Goal: Transaction & Acquisition: Purchase product/service

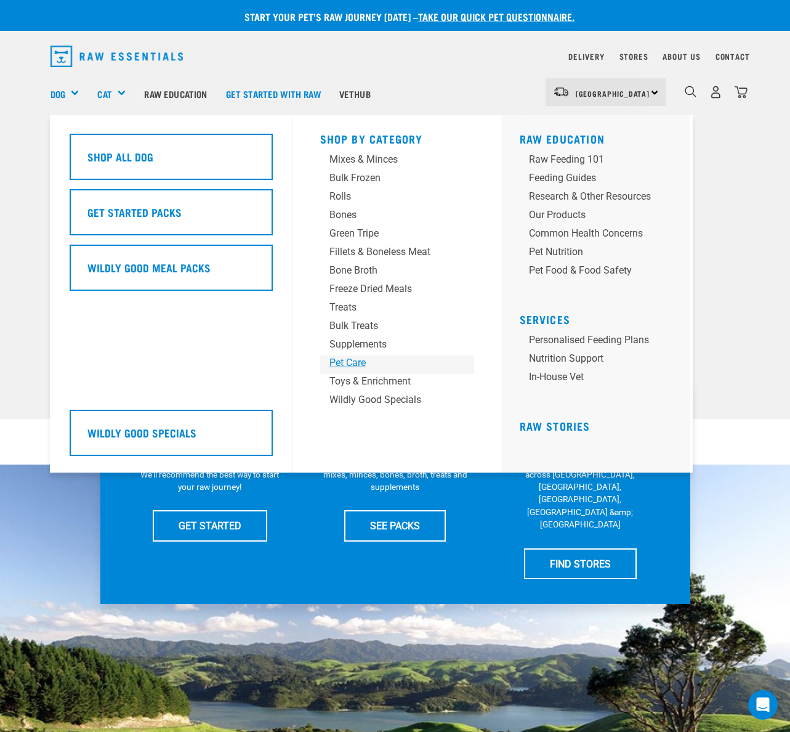
click at [353, 363] on div "Pet Care" at bounding box center [386, 362] width 115 height 15
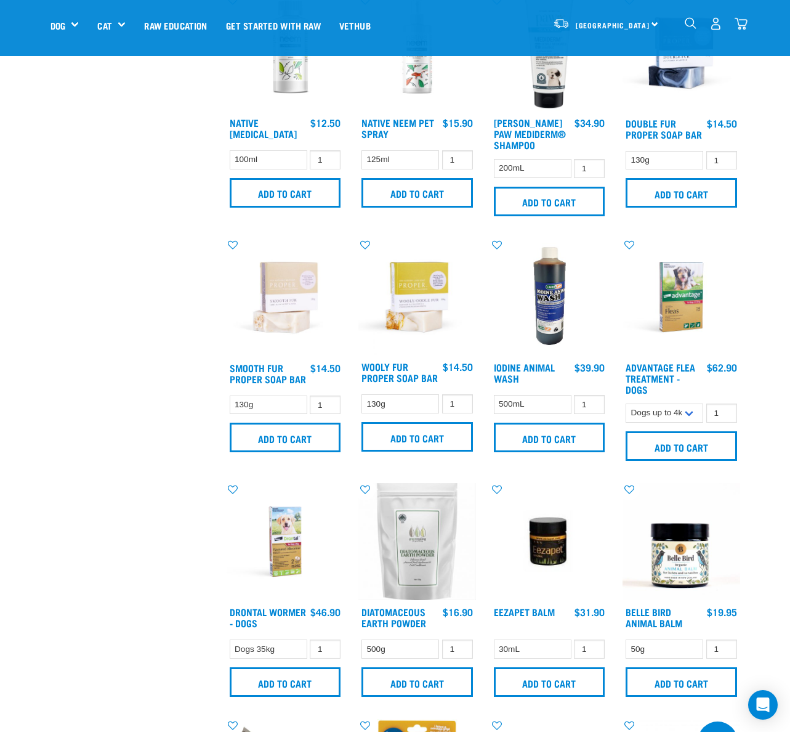
scroll to position [558, 0]
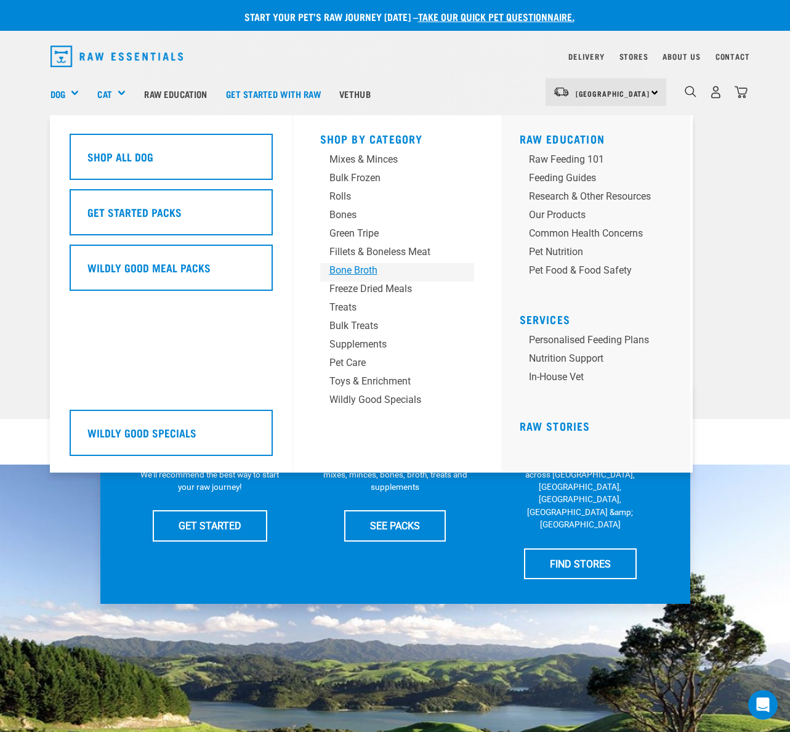
click at [354, 270] on div "Bone Broth" at bounding box center [386, 270] width 115 height 15
click at [346, 268] on div "Bone Broth" at bounding box center [386, 270] width 115 height 15
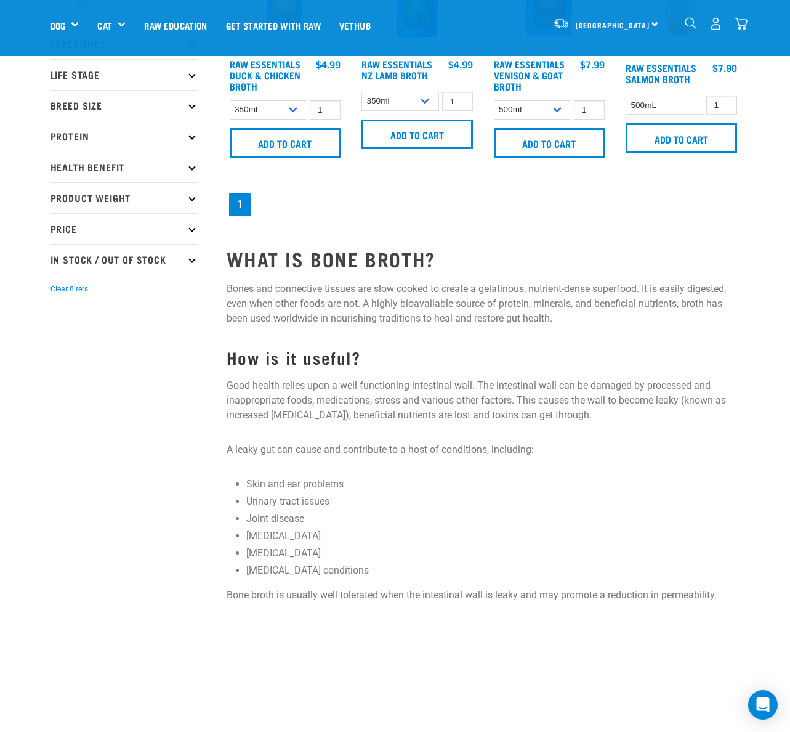
scroll to position [144, 0]
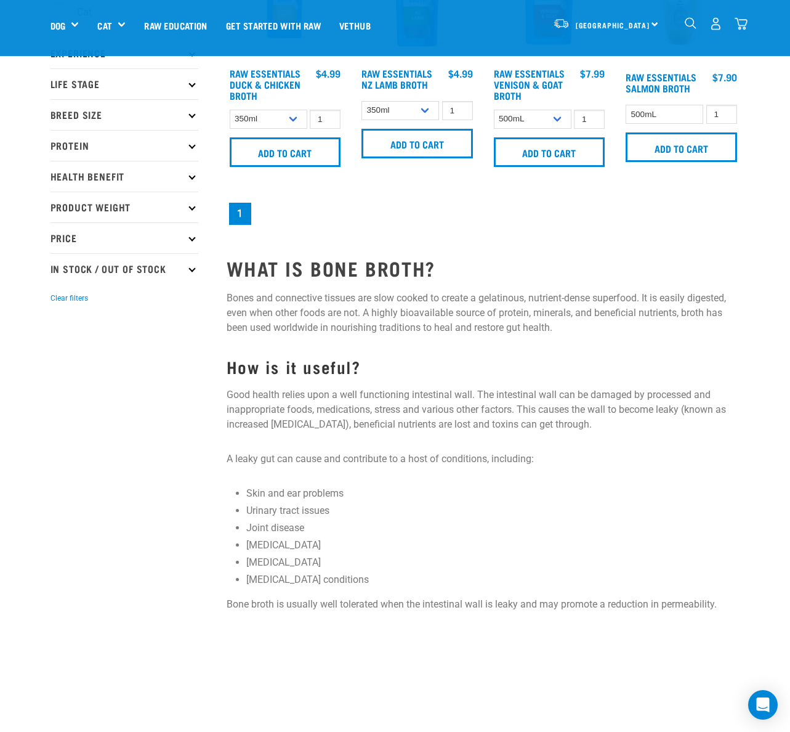
click at [192, 177] on icon at bounding box center [191, 175] width 7 height 7
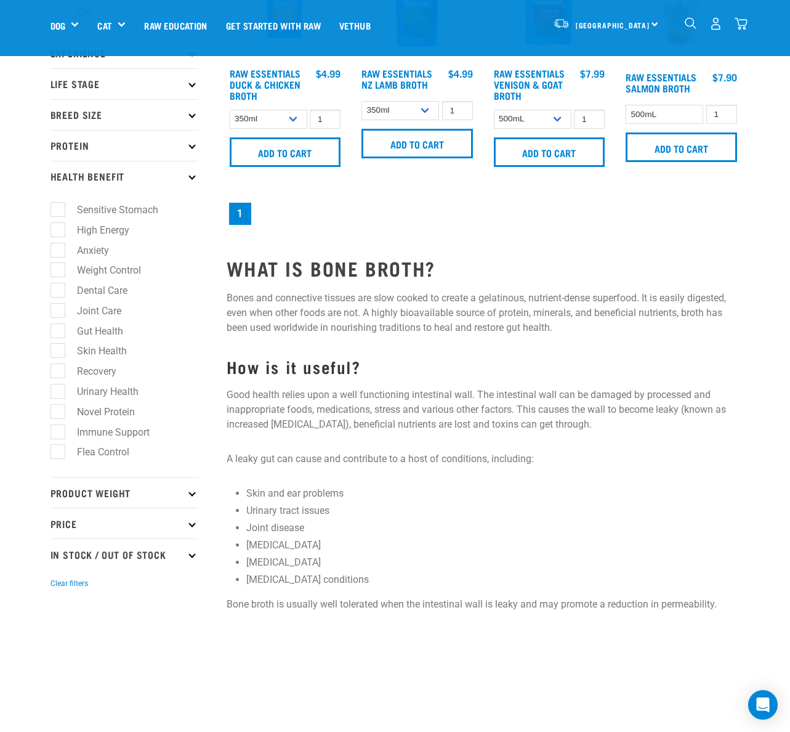
click at [57, 308] on label "Joint Care" at bounding box center [91, 310] width 69 height 15
click at [54, 308] on input "Joint Care" at bounding box center [54, 308] width 8 height 8
checkbox input "true"
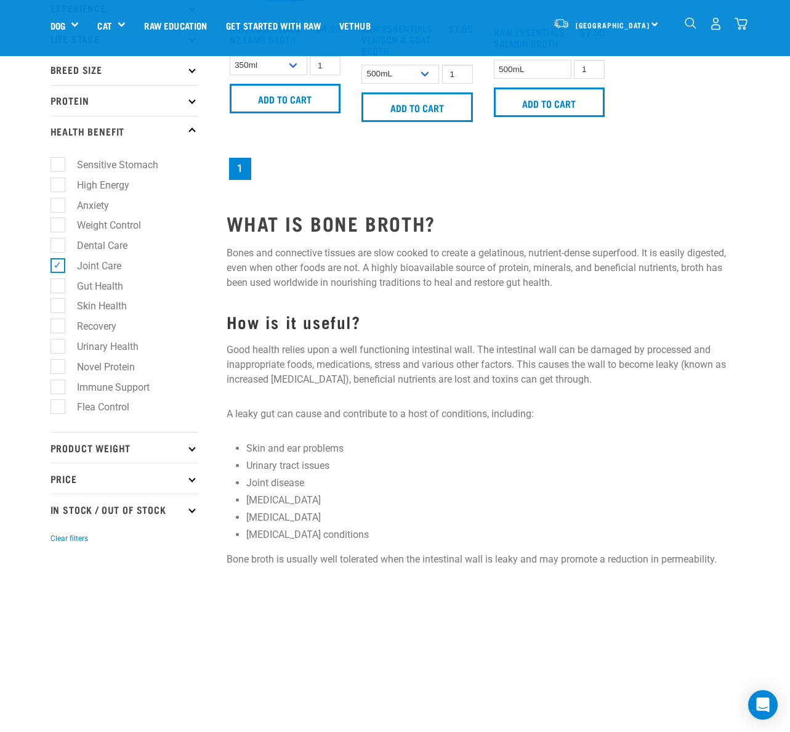
scroll to position [224, 0]
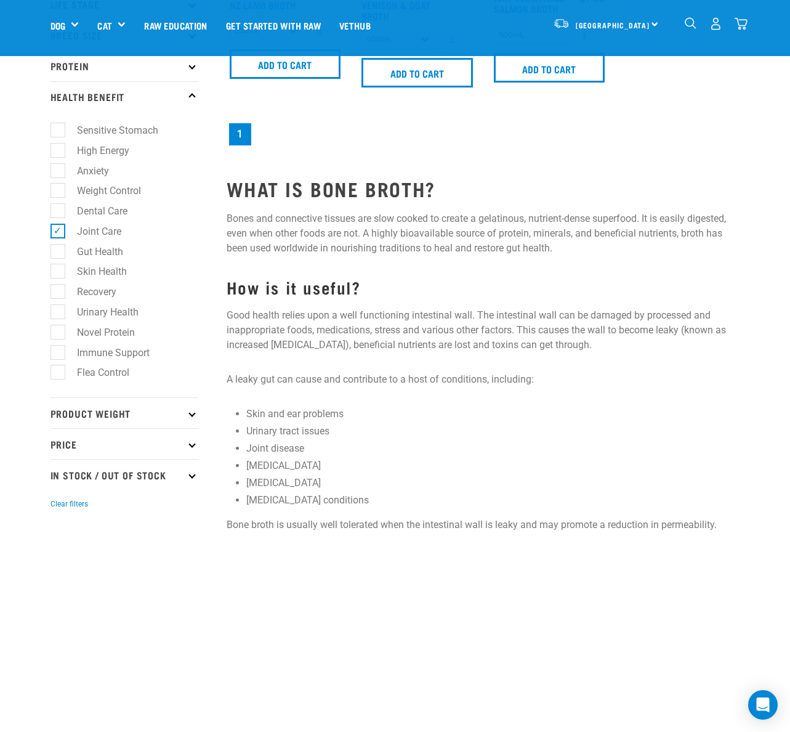
click at [61, 251] on label "Gut Health" at bounding box center [92, 251] width 71 height 15
click at [58, 251] on input "Gut Health" at bounding box center [54, 249] width 8 height 8
checkbox input "true"
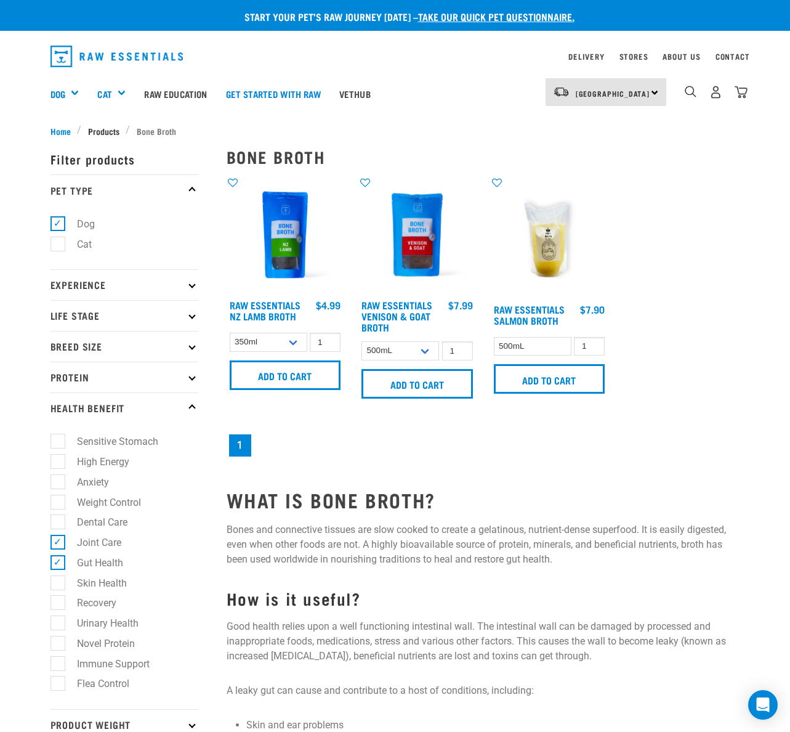
click at [102, 129] on span "Products" at bounding box center [103, 130] width 31 height 13
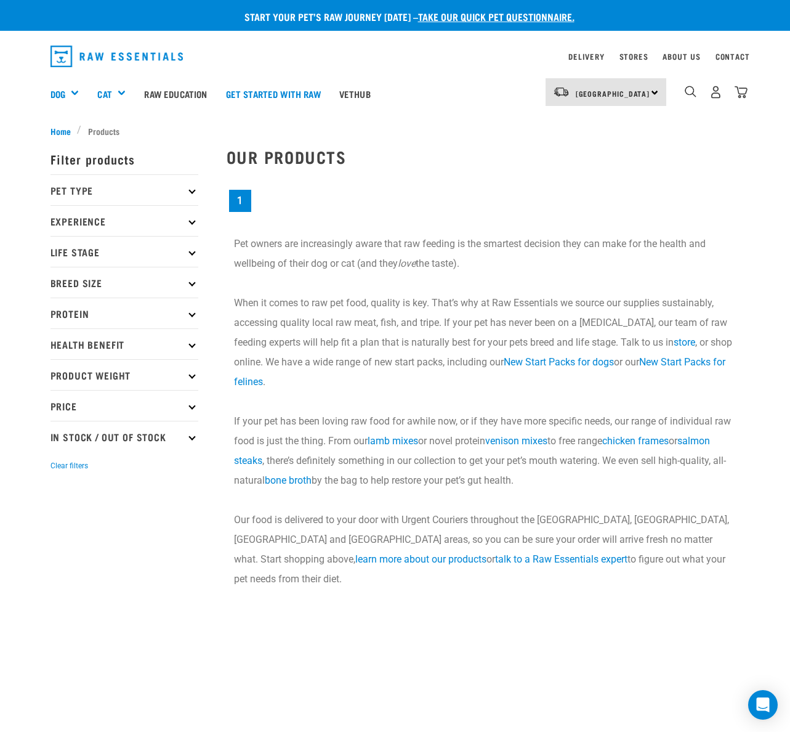
click at [190, 347] on p "Health Benefit" at bounding box center [124, 343] width 148 height 31
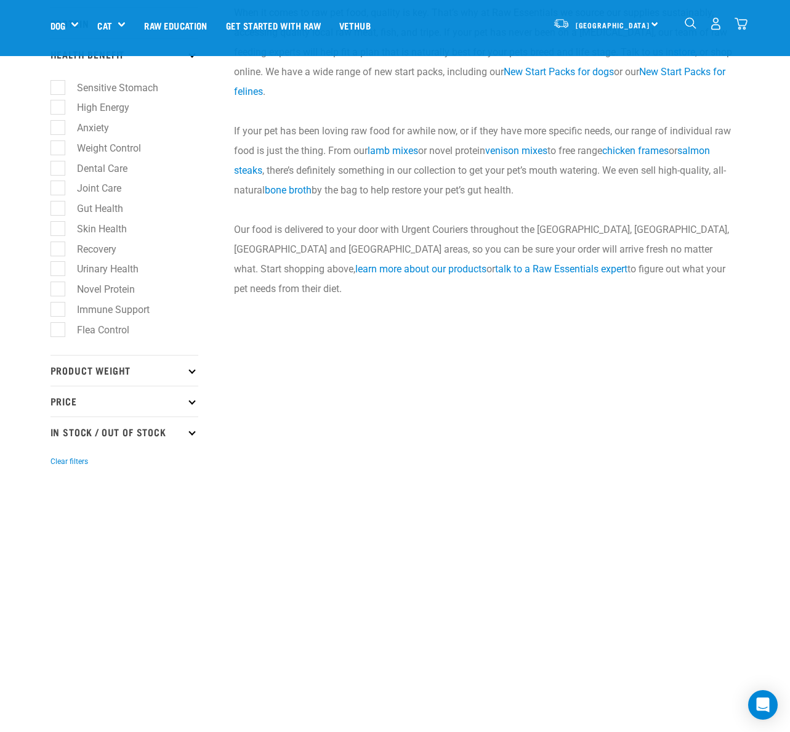
scroll to position [208, 0]
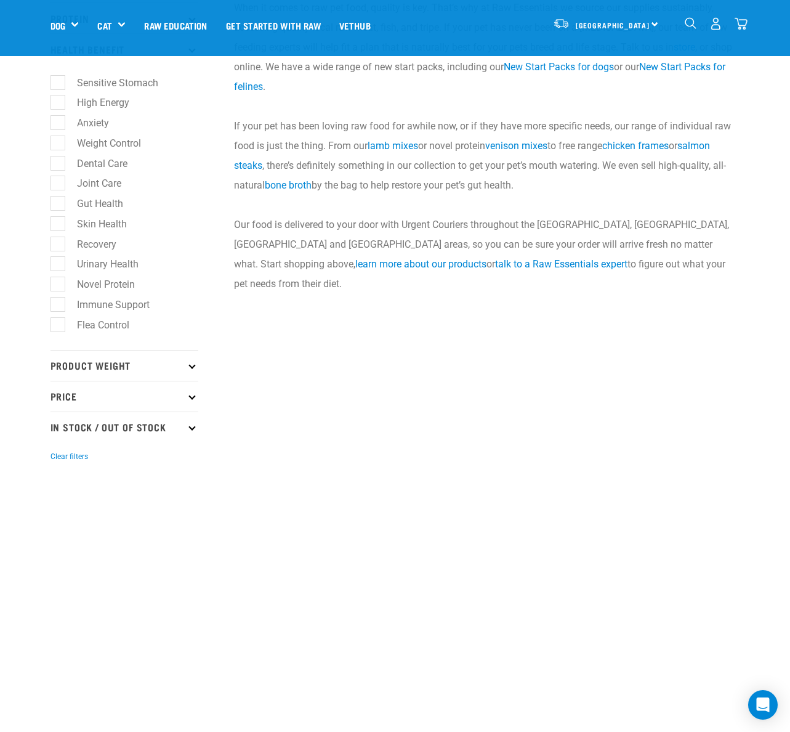
click at [59, 183] on label "Joint Care" at bounding box center [91, 182] width 69 height 15
click at [58, 183] on input "Joint Care" at bounding box center [54, 181] width 8 height 8
checkbox input "true"
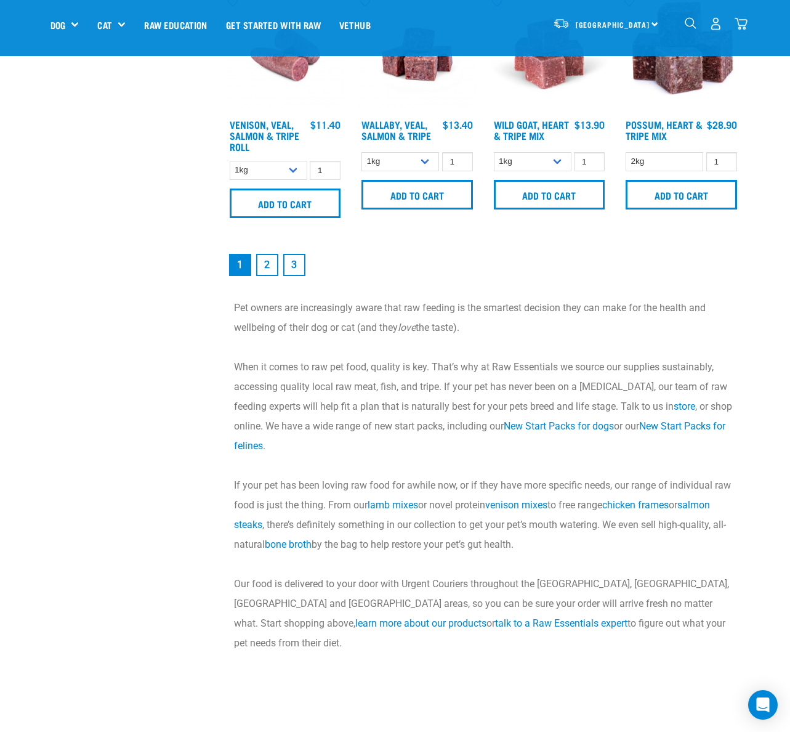
scroll to position [1782, 0]
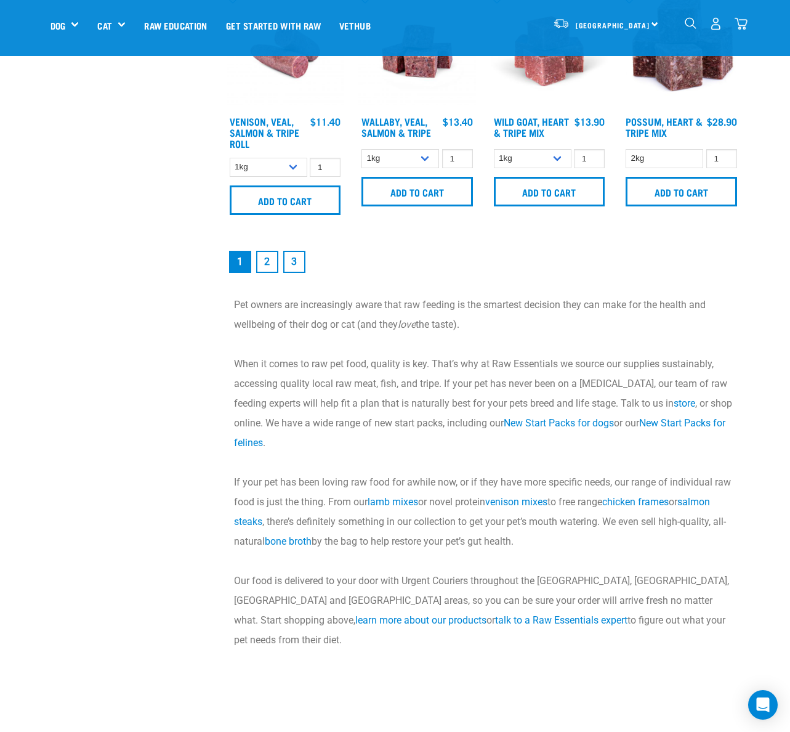
click at [264, 266] on link "2" at bounding box center [267, 262] width 22 height 22
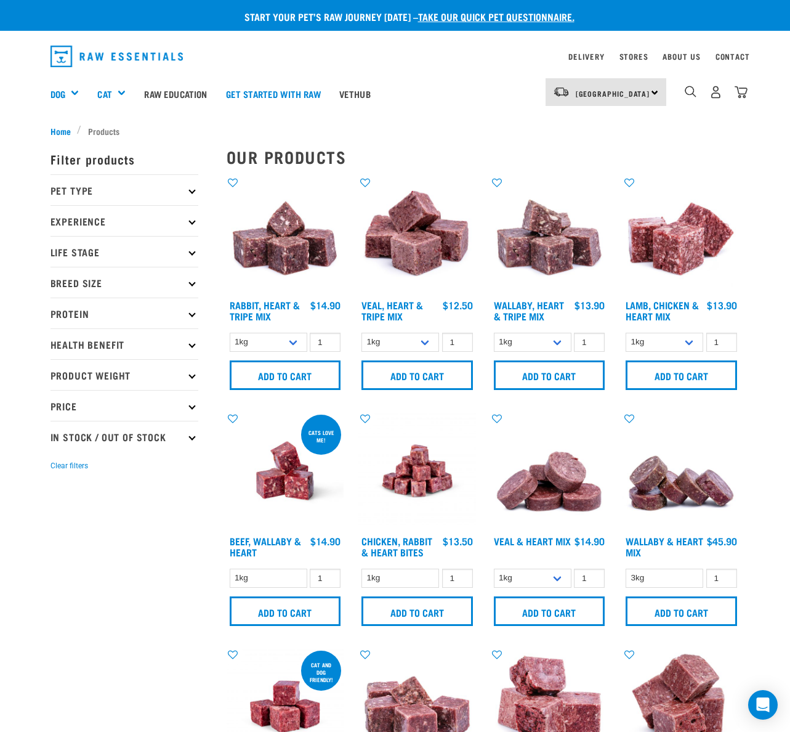
click at [190, 346] on icon at bounding box center [191, 344] width 7 height 7
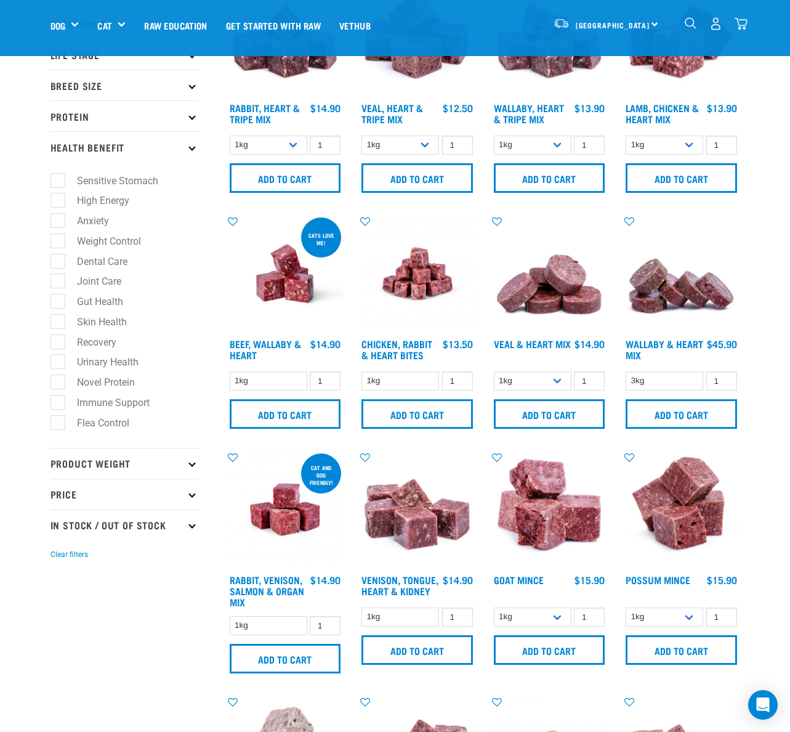
scroll to position [191, 0]
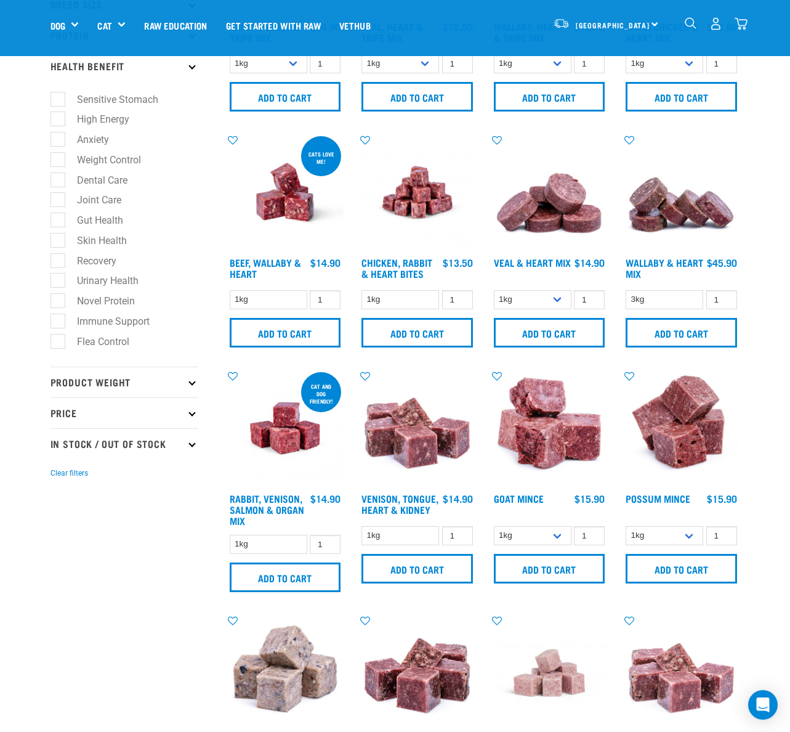
click at [57, 199] on label "Joint Care" at bounding box center [91, 199] width 69 height 15
click at [55, 199] on input "Joint Care" at bounding box center [54, 198] width 8 height 8
checkbox input "true"
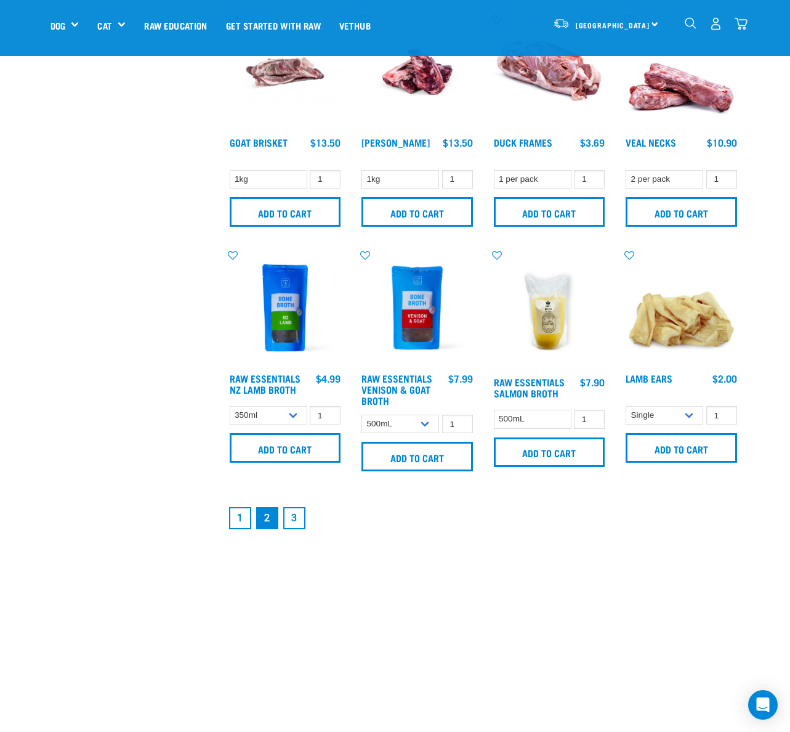
scroll to position [1538, 0]
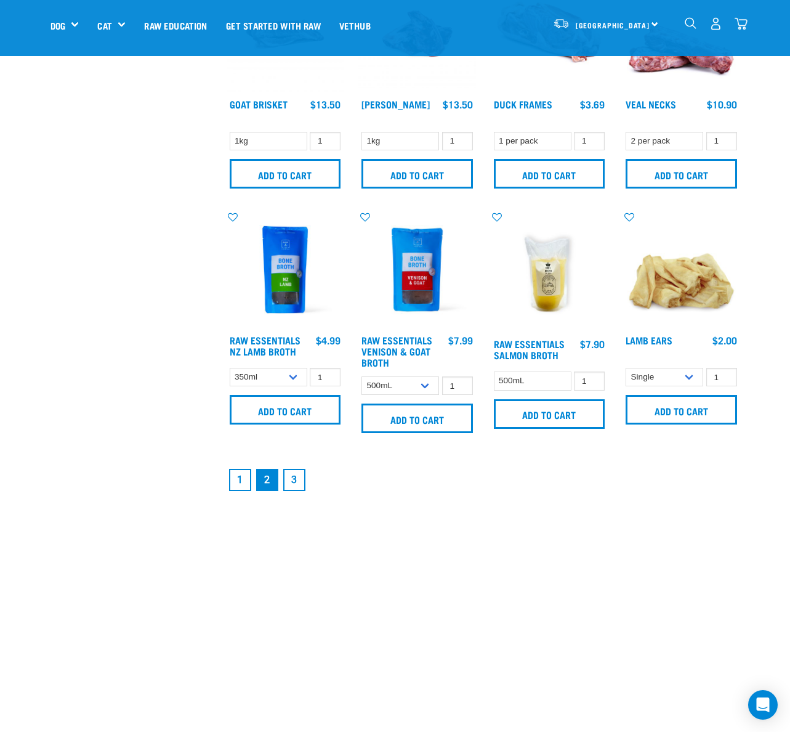
click at [299, 483] on link "3" at bounding box center [294, 480] width 22 height 22
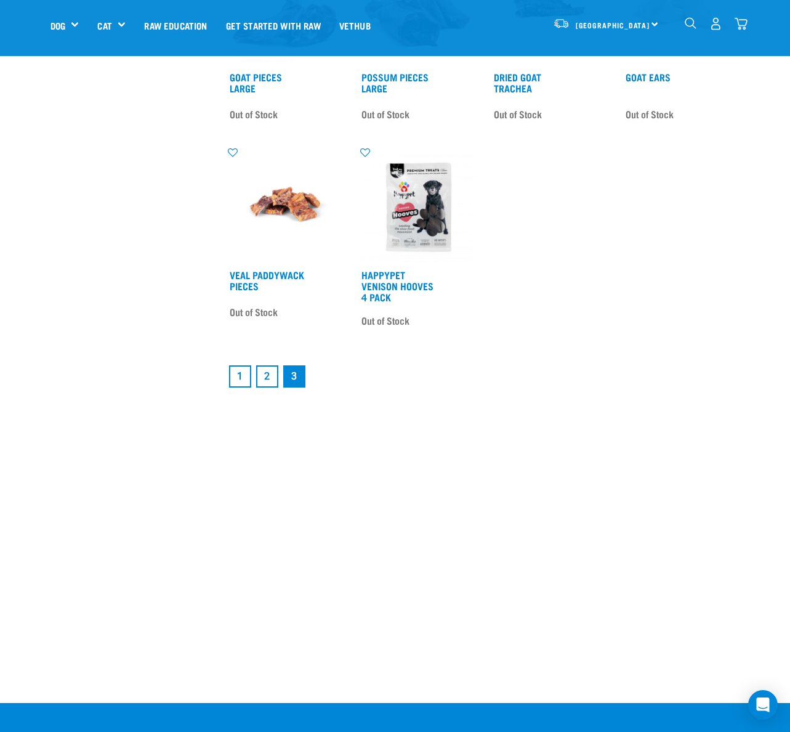
scroll to position [1357, 0]
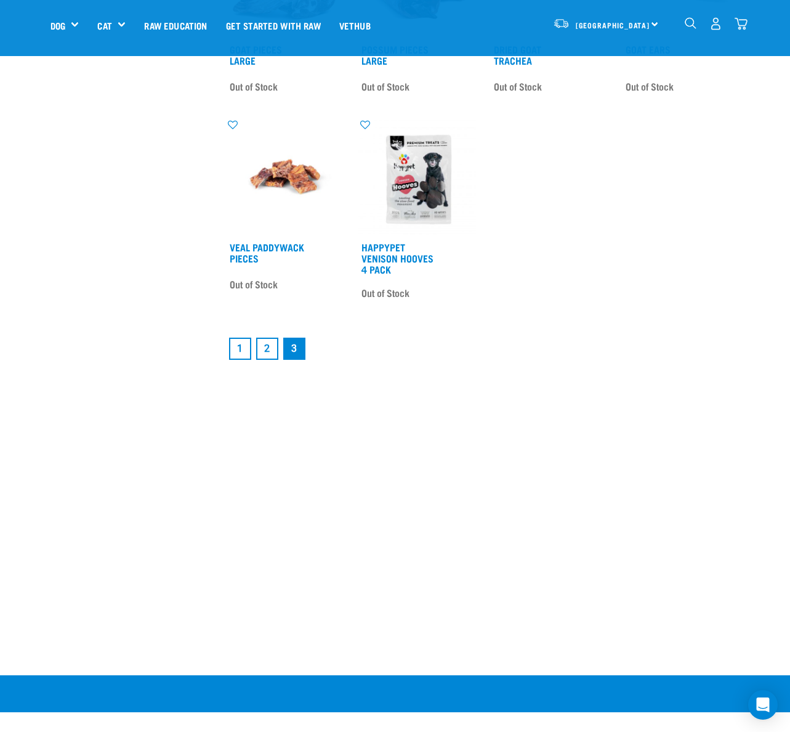
click at [241, 347] on link "1" at bounding box center [240, 348] width 22 height 22
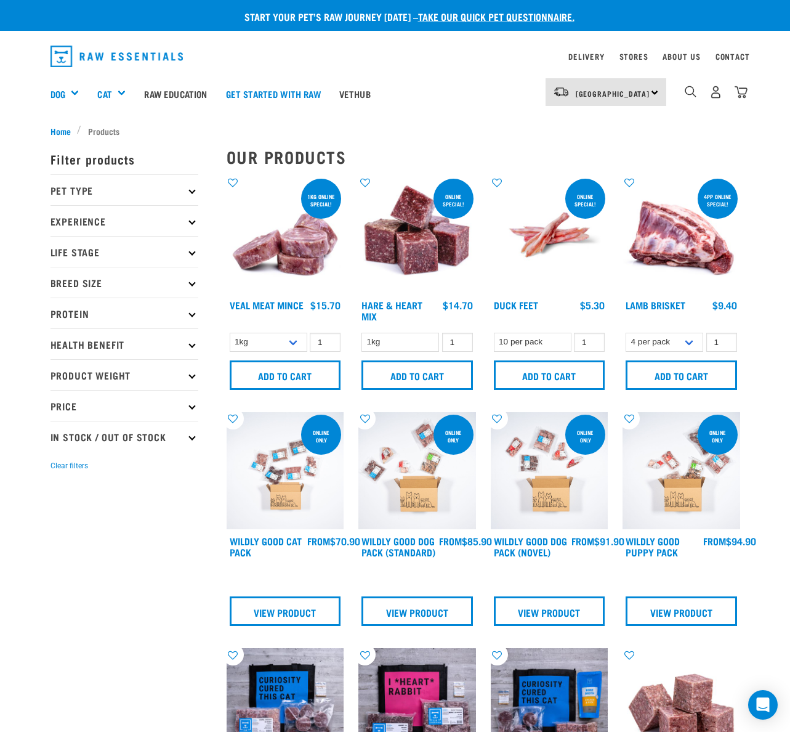
click at [189, 345] on p "Health Benefit" at bounding box center [124, 343] width 148 height 31
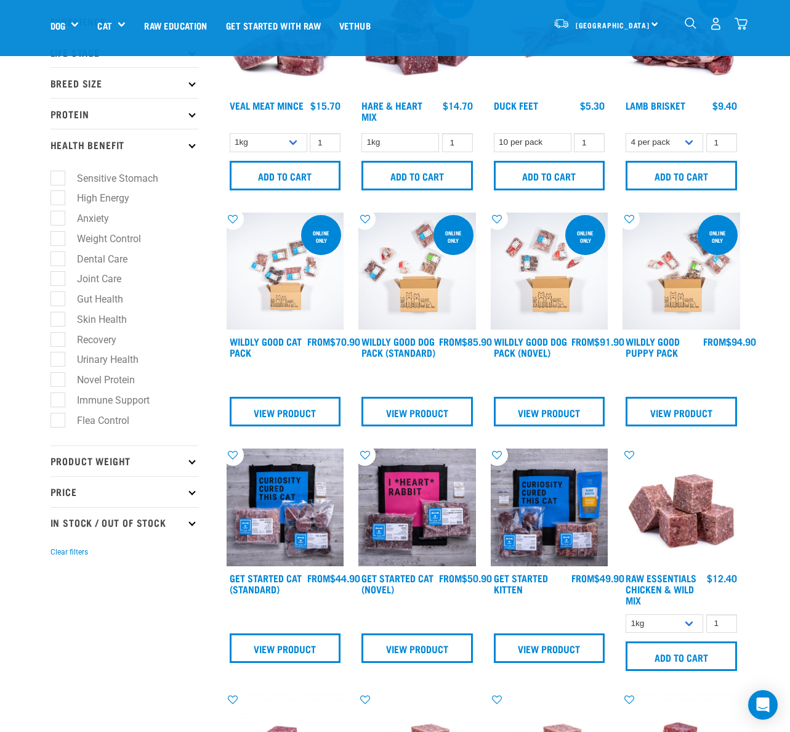
scroll to position [127, 0]
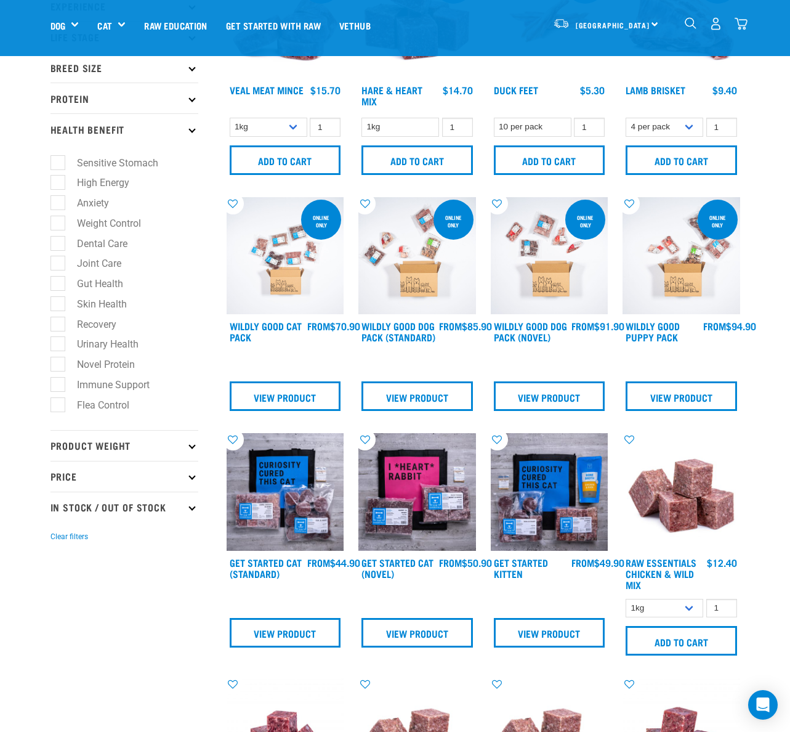
click at [62, 327] on label "Recovery" at bounding box center [89, 324] width 64 height 15
click at [58, 326] on input "Recovery" at bounding box center [54, 322] width 8 height 8
checkbox input "true"
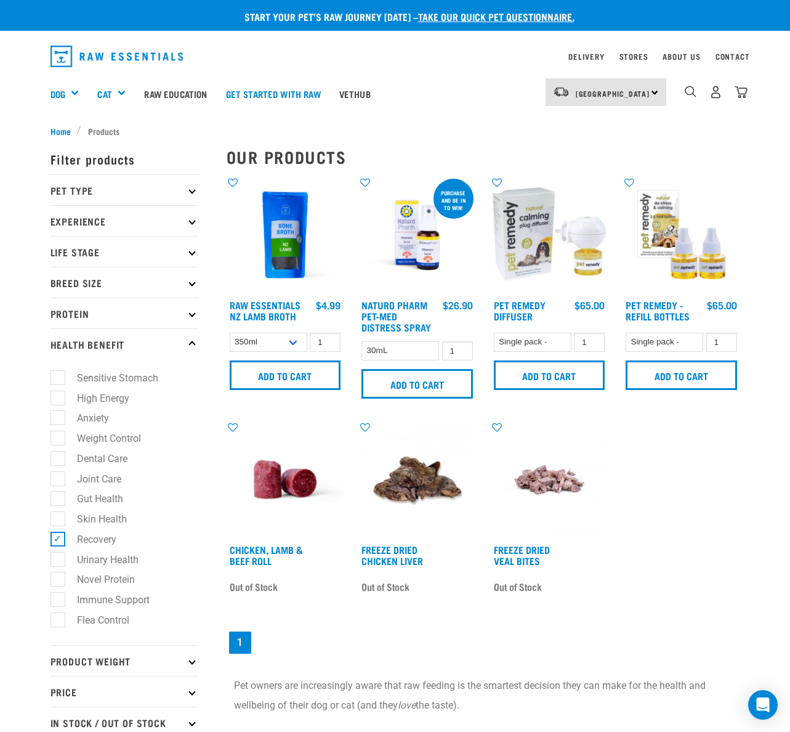
click at [287, 268] on img at bounding box center [286, 235] width 118 height 118
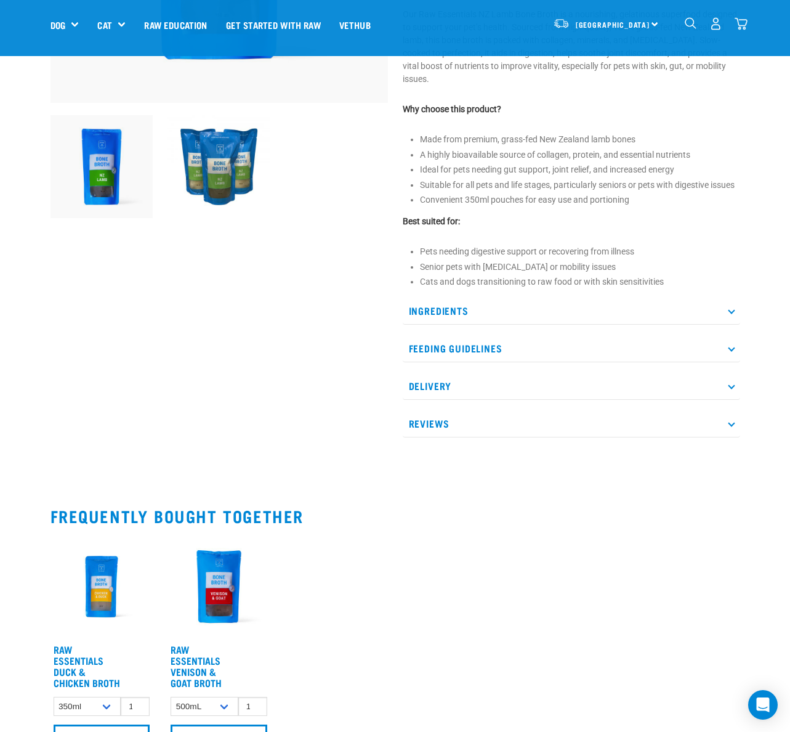
scroll to position [325, 0]
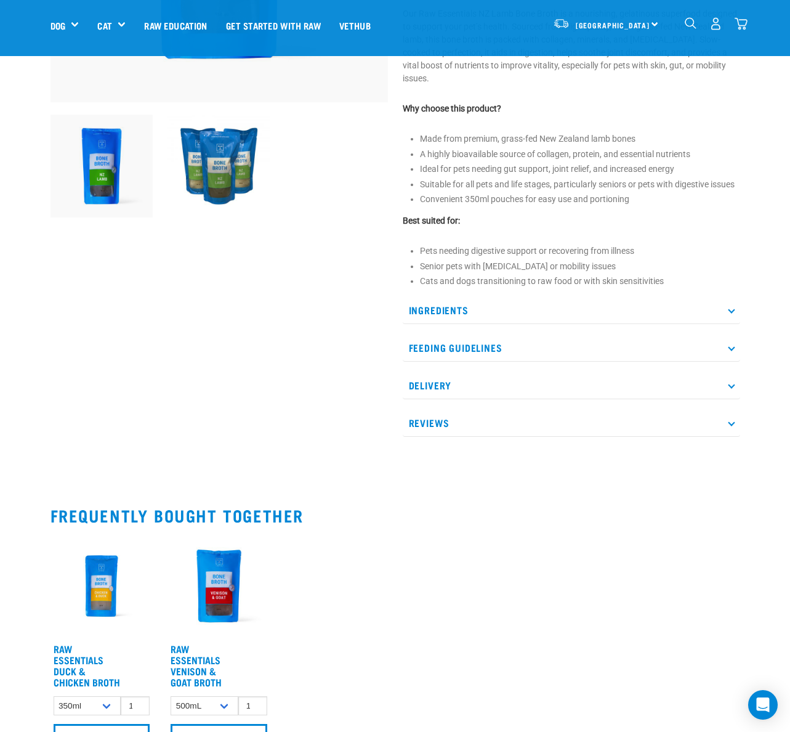
click at [730, 344] on icon at bounding box center [731, 347] width 7 height 7
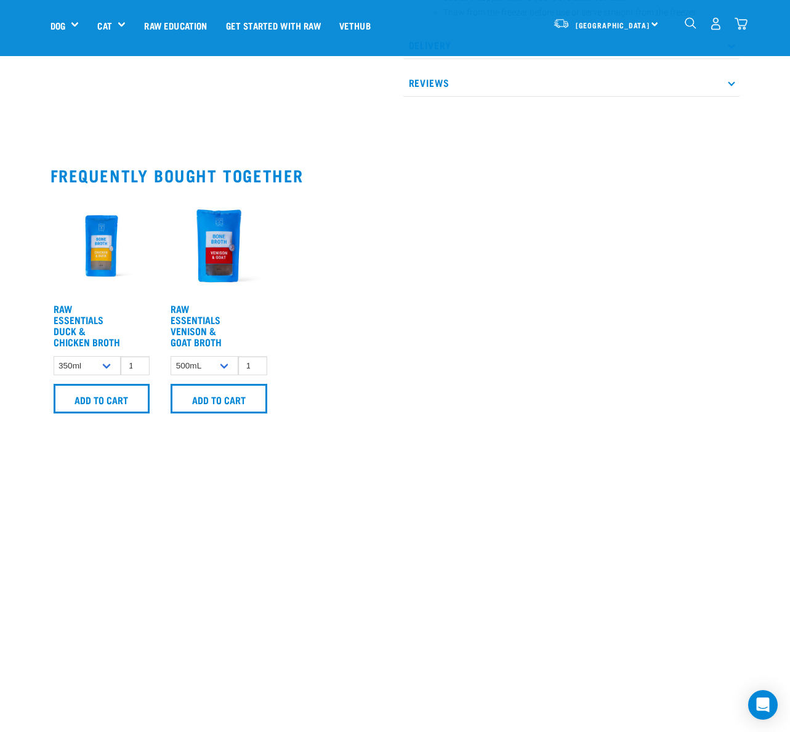
scroll to position [813, 0]
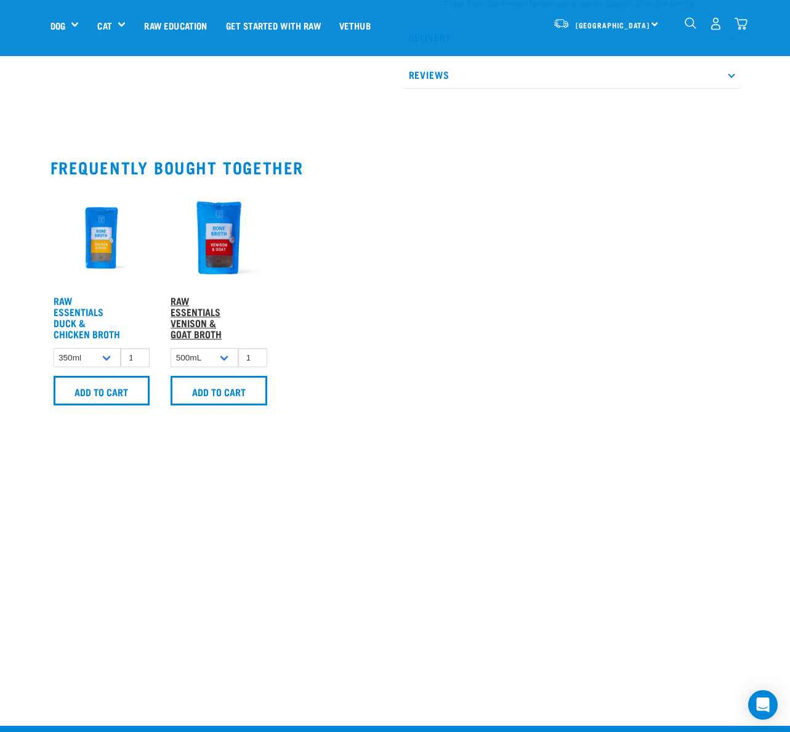
click at [201, 304] on link "Raw Essentials Venison & Goat Broth" at bounding box center [196, 316] width 51 height 39
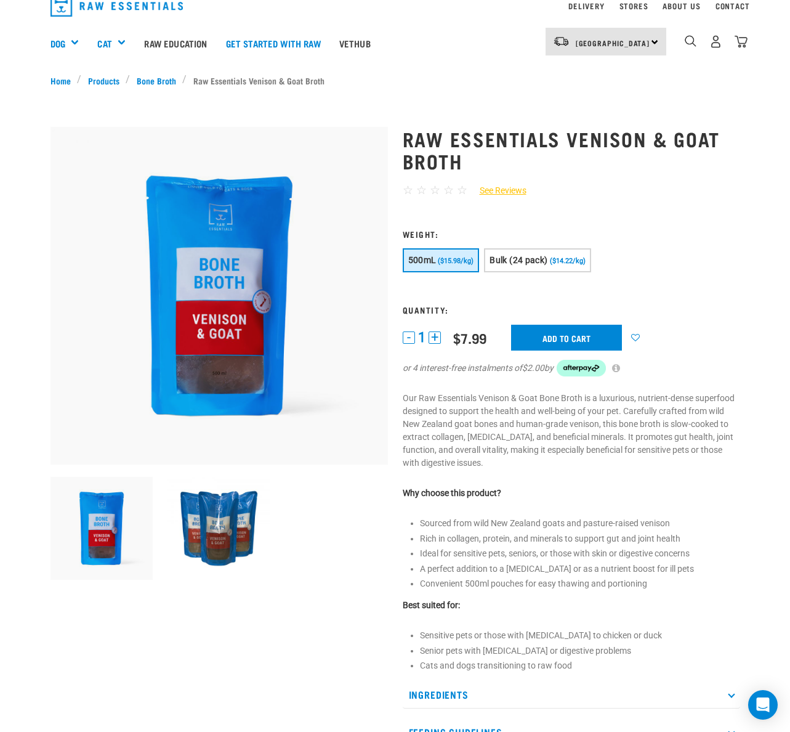
scroll to position [9, 0]
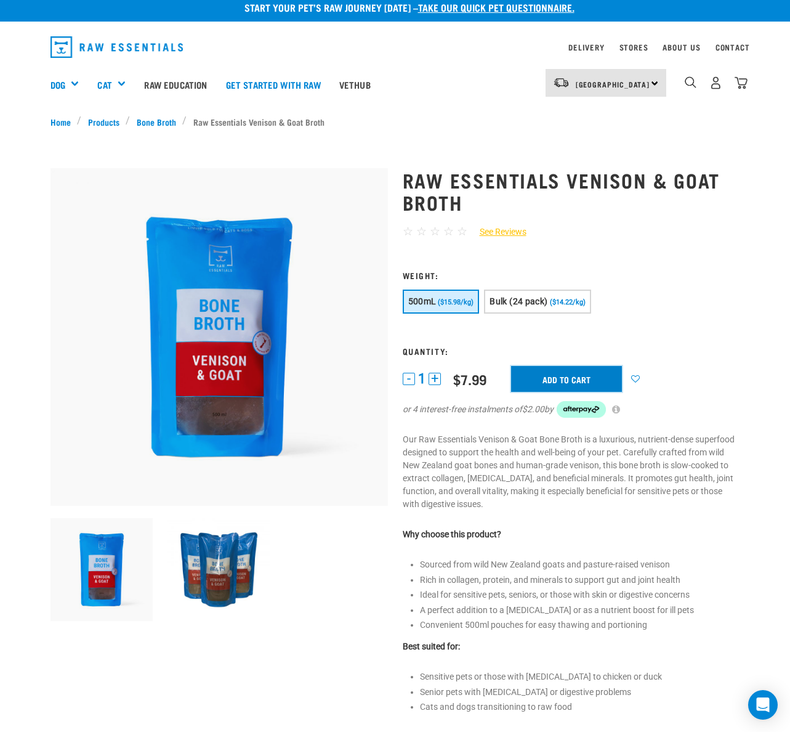
click at [569, 379] on input "Add to cart" at bounding box center [566, 379] width 111 height 26
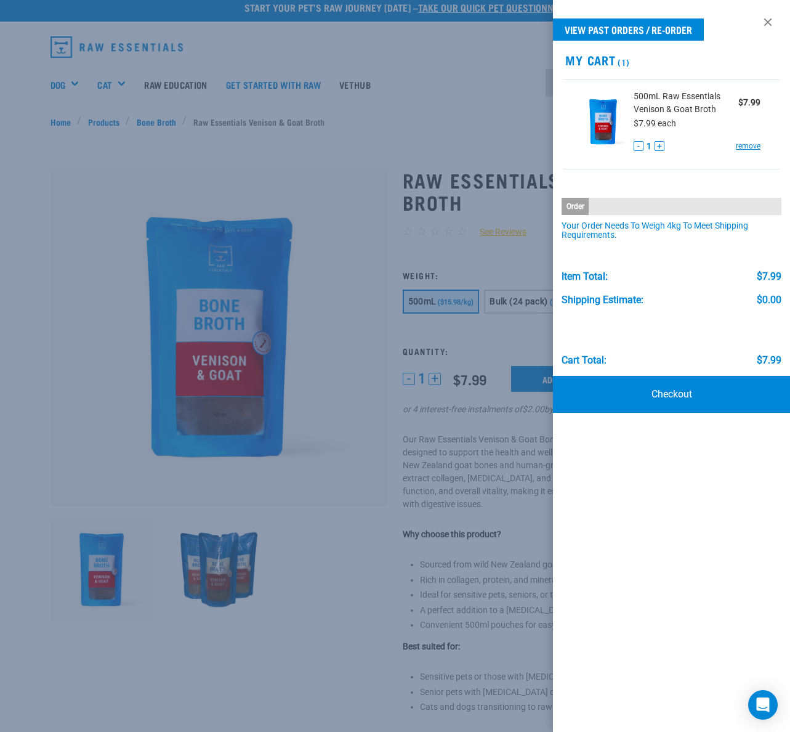
click at [327, 339] on div at bounding box center [395, 366] width 790 height 732
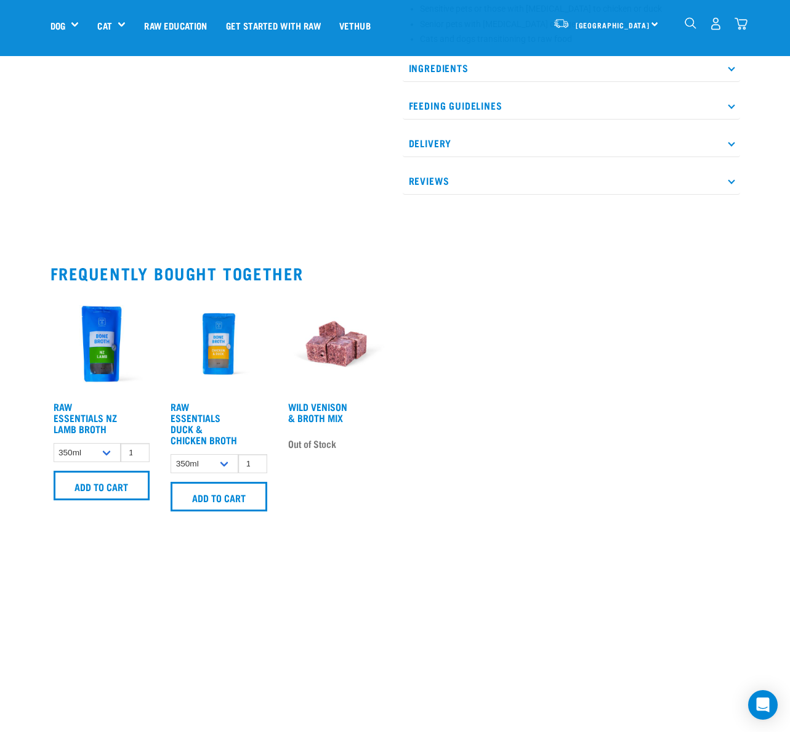
scroll to position [594, 0]
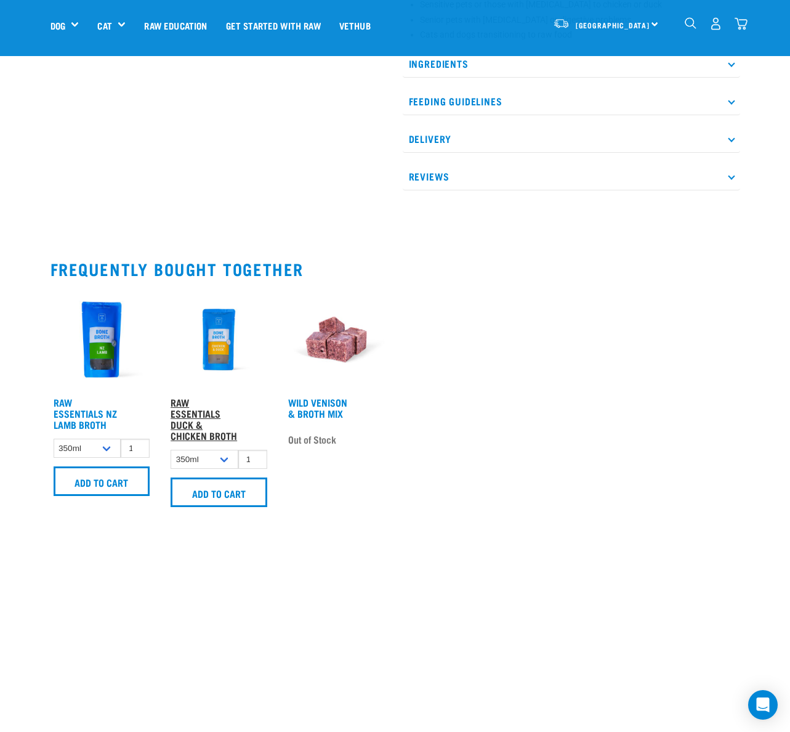
click at [200, 416] on link "Raw Essentials Duck & Chicken Broth" at bounding box center [204, 418] width 67 height 39
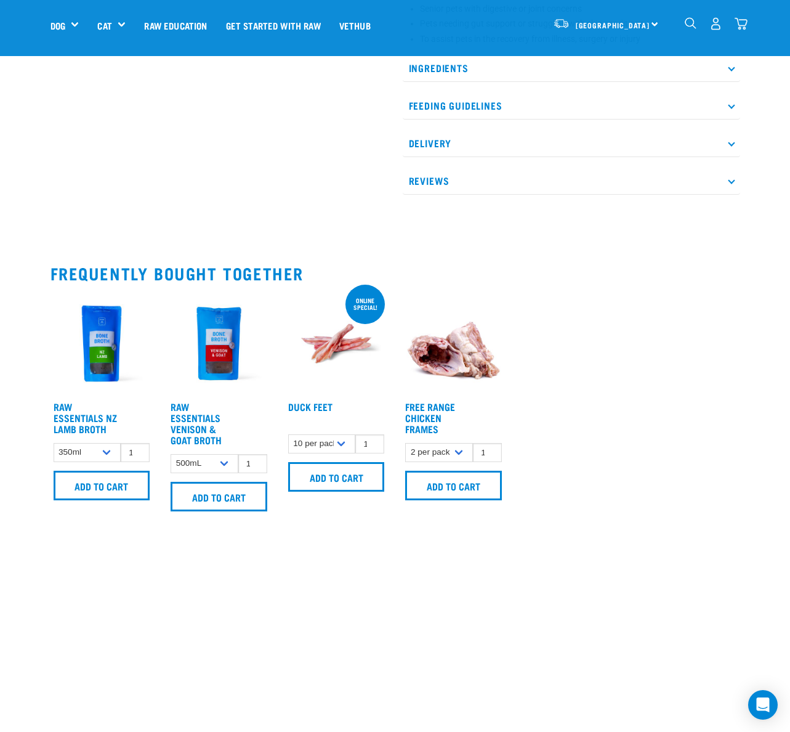
click at [87, 421] on h4 "Raw Essentials NZ Lamb Broth" at bounding box center [88, 417] width 68 height 33
click at [86, 423] on link "Raw Essentials NZ Lamb Broth" at bounding box center [85, 417] width 63 height 28
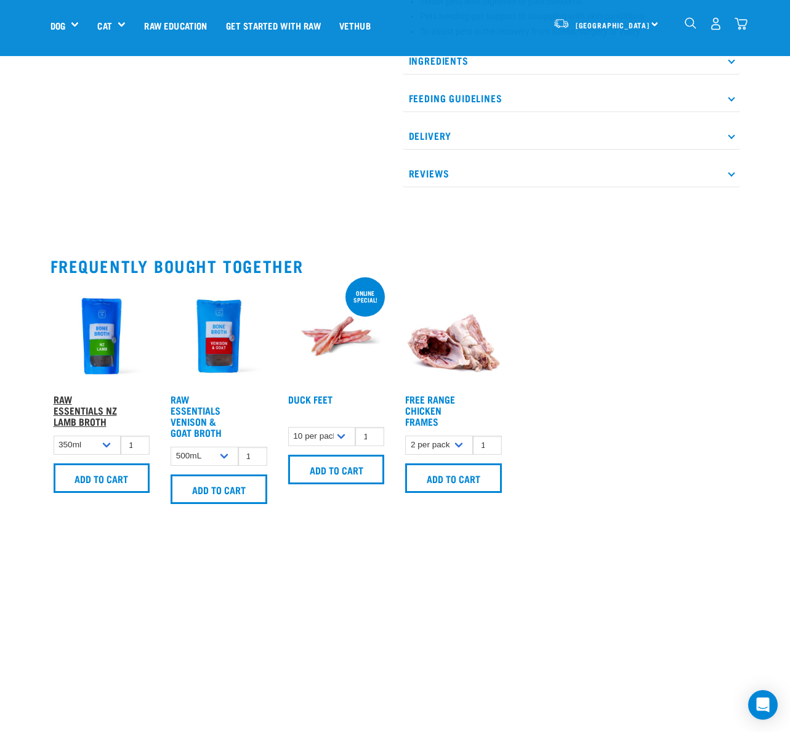
scroll to position [623, 0]
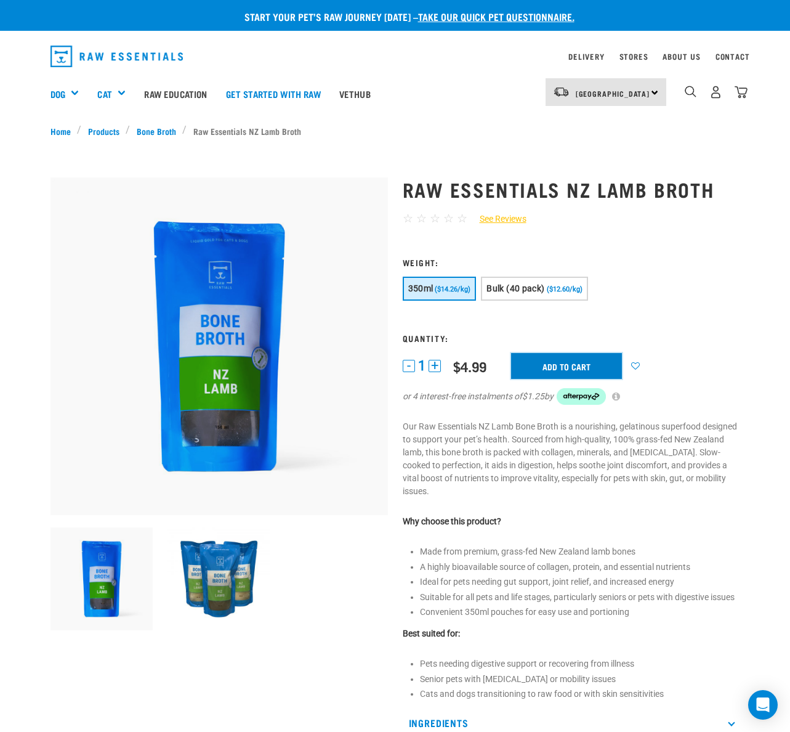
click at [571, 365] on input "Add to cart" at bounding box center [566, 366] width 111 height 26
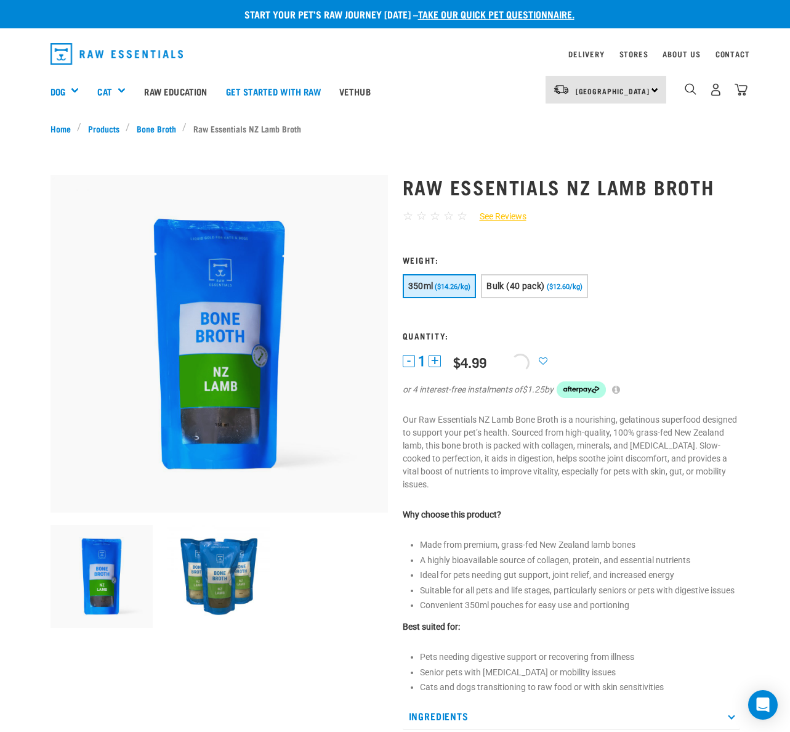
scroll to position [3, 0]
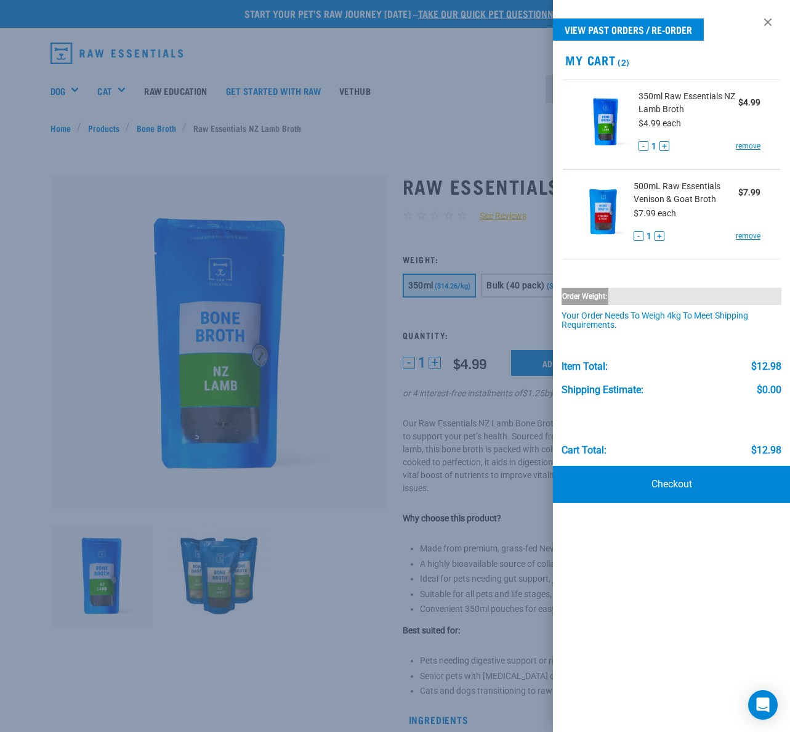
click at [477, 111] on div at bounding box center [395, 366] width 790 height 732
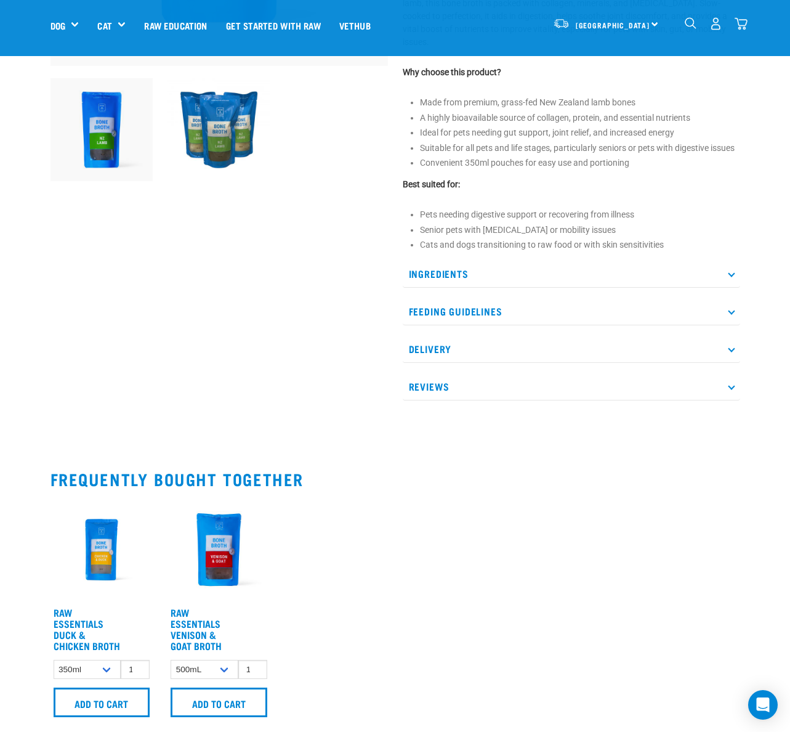
scroll to position [0, 0]
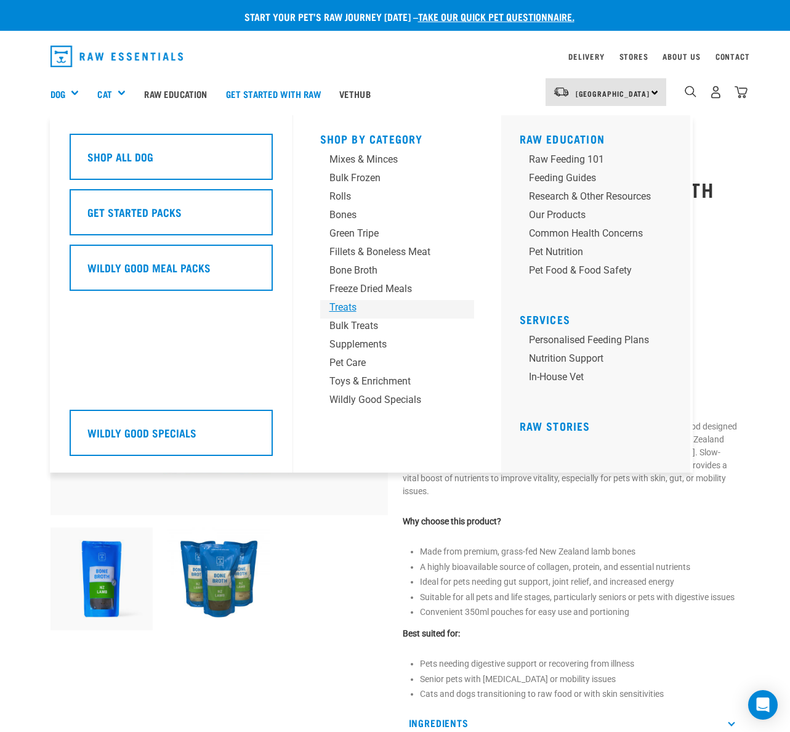
click at [347, 309] on div "Treats" at bounding box center [386, 307] width 115 height 15
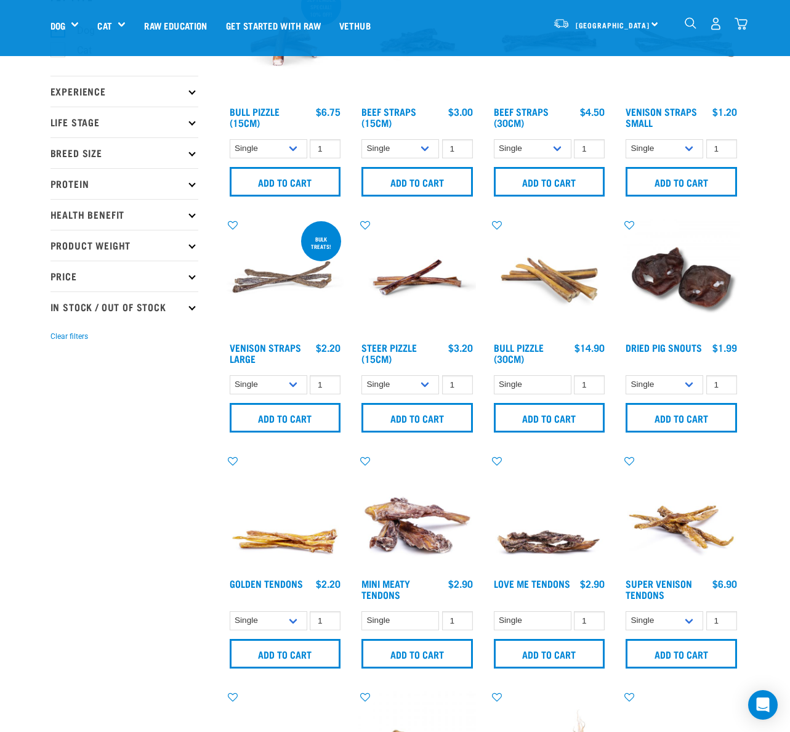
scroll to position [108, 0]
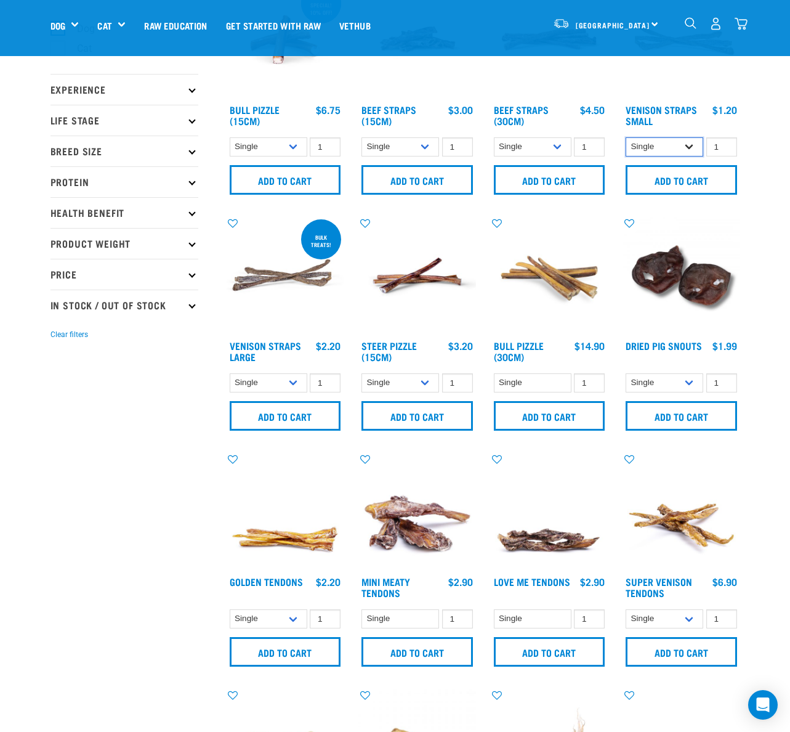
click at [691, 147] on select "Single 25 per pack 50 per pack" at bounding box center [665, 146] width 78 height 19
click at [692, 147] on select "Single 25 per pack 50 per pack" at bounding box center [665, 146] width 78 height 19
click at [688, 147] on select "Single 25 per pack 50 per pack" at bounding box center [665, 146] width 78 height 19
click at [685, 183] on input "Add to cart" at bounding box center [681, 180] width 111 height 30
click at [0, 228] on article "Minimum order quantity for this item is 2." at bounding box center [0, 366] width 0 height 732
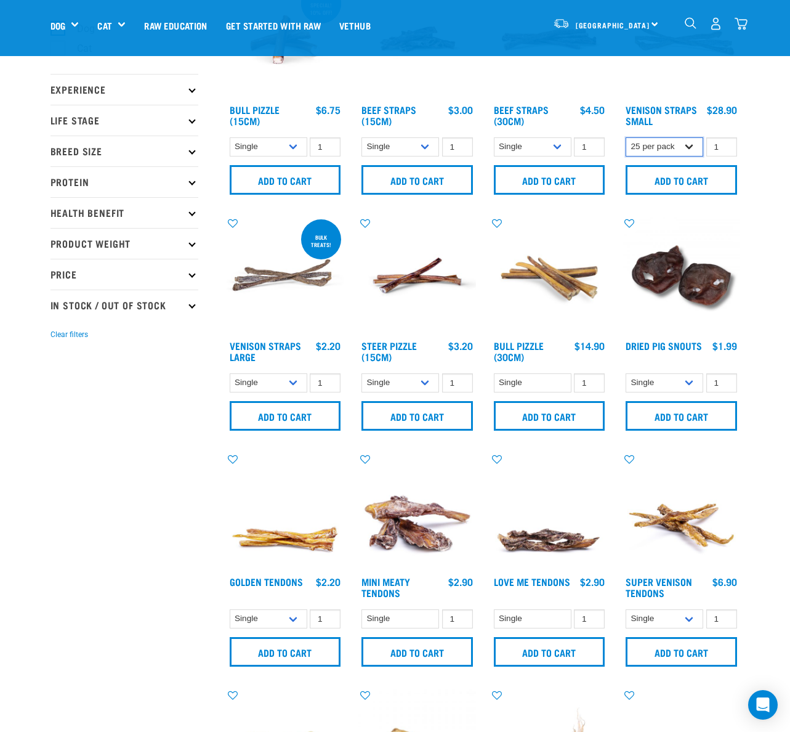
click at [689, 145] on select "Single 25 per pack 50 per pack" at bounding box center [665, 146] width 78 height 19
select select "337204"
click at [724, 143] on input "2" at bounding box center [721, 146] width 31 height 19
click at [725, 143] on input "3" at bounding box center [721, 146] width 31 height 19
click at [725, 143] on input "4" at bounding box center [721, 146] width 31 height 19
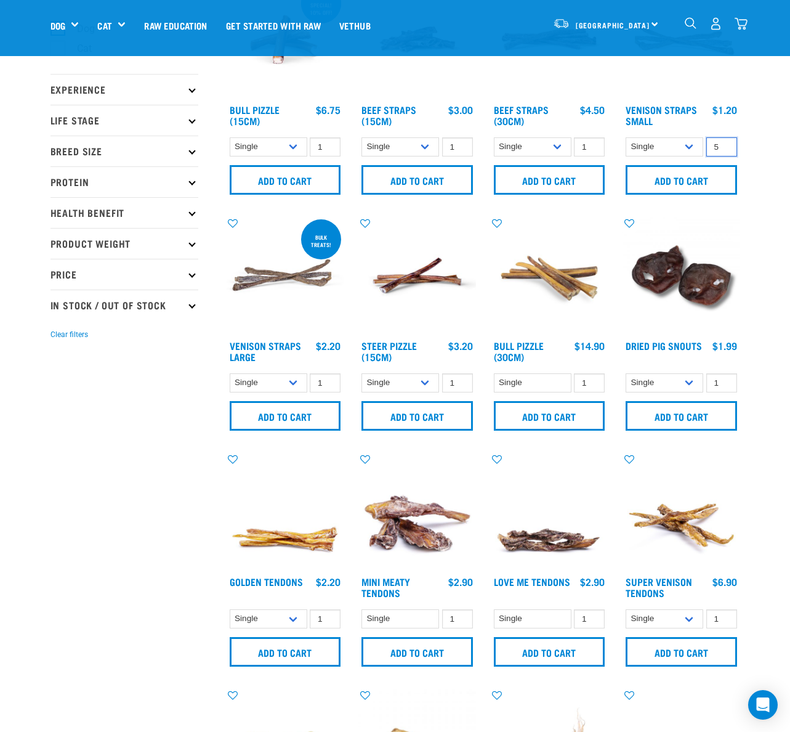
click at [725, 143] on input "5" at bounding box center [721, 146] width 31 height 19
click at [725, 143] on input "6" at bounding box center [721, 146] width 31 height 19
click at [725, 143] on input "7" at bounding box center [721, 146] width 31 height 19
click at [725, 143] on input "8" at bounding box center [721, 146] width 31 height 19
click at [725, 143] on input "9" at bounding box center [721, 146] width 31 height 19
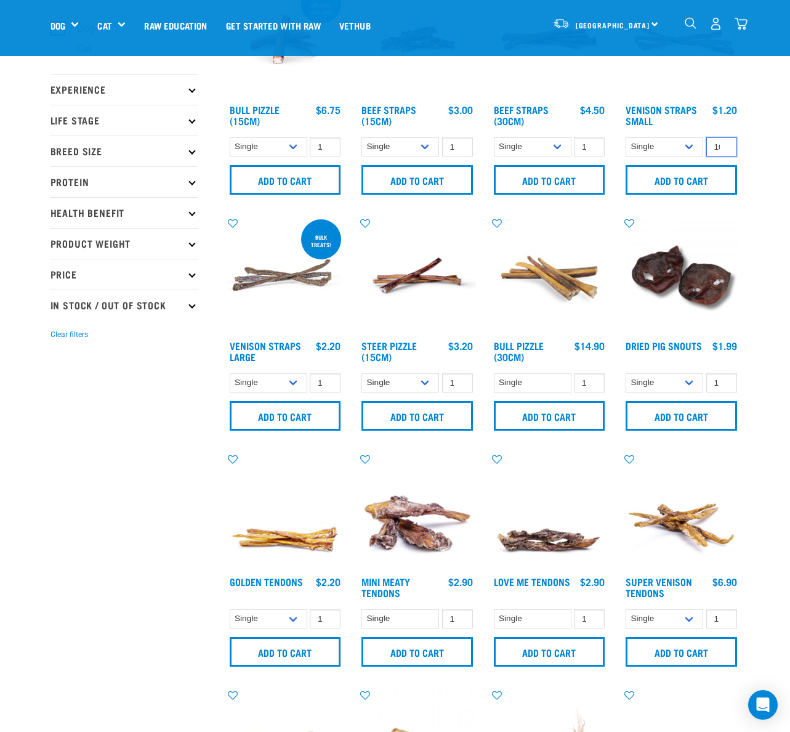
click at [725, 143] on input "10" at bounding box center [721, 146] width 31 height 19
type input "11"
click at [725, 143] on input "11" at bounding box center [721, 146] width 31 height 19
click at [704, 177] on input "Add to cart" at bounding box center [681, 180] width 111 height 30
click at [743, 22] on img "dropdown navigation" at bounding box center [741, 23] width 13 height 13
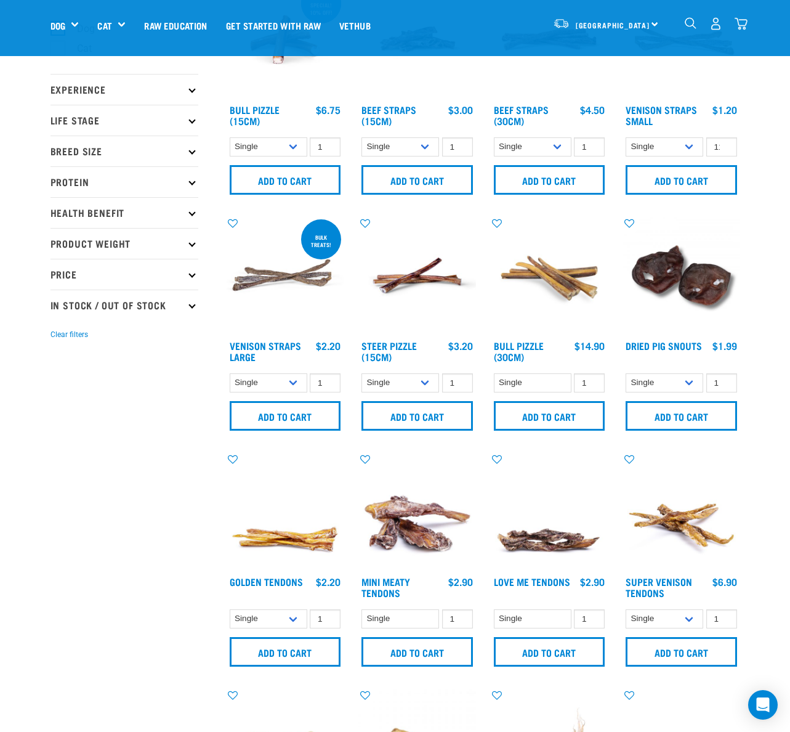
click at [743, 22] on img "dropdown navigation" at bounding box center [741, 23] width 13 height 13
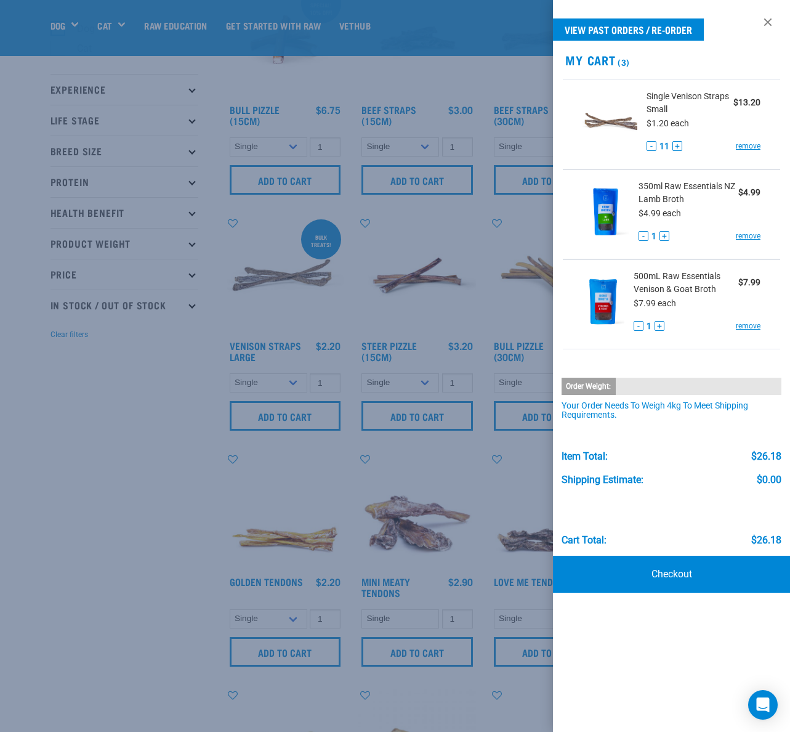
click at [468, 230] on div at bounding box center [395, 366] width 790 height 732
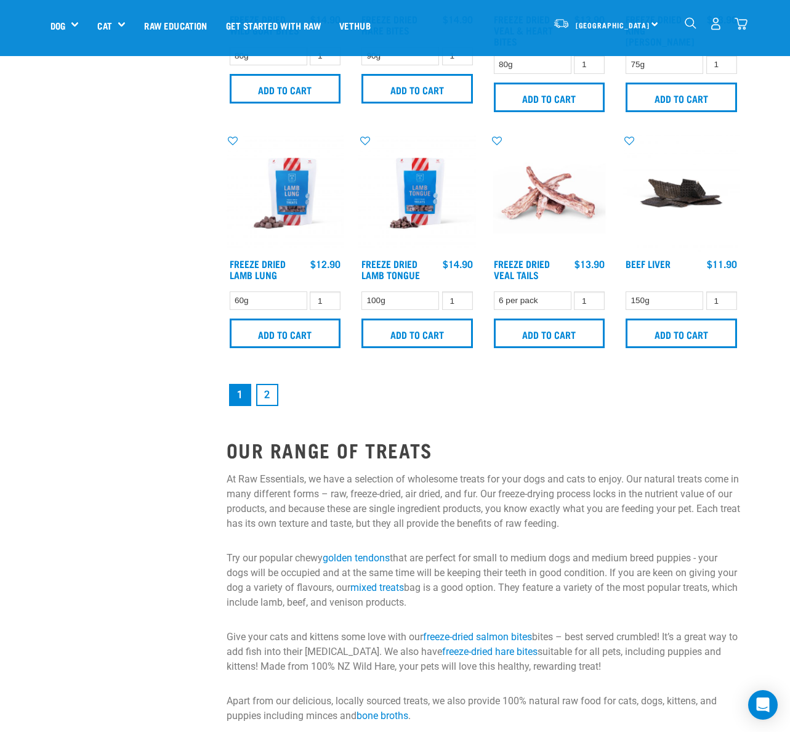
scroll to position [1624, 0]
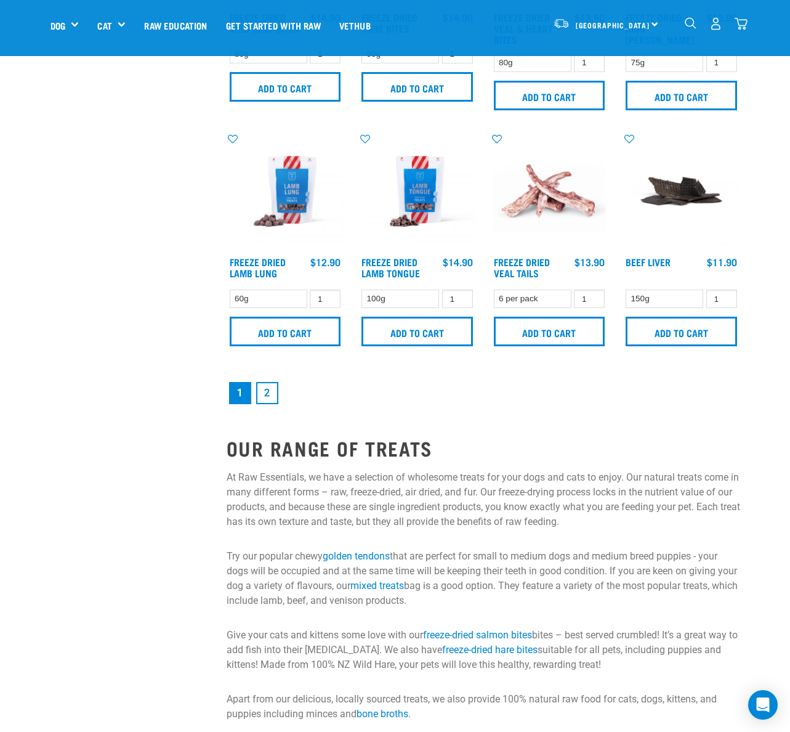
click at [270, 395] on link "2" at bounding box center [267, 393] width 22 height 22
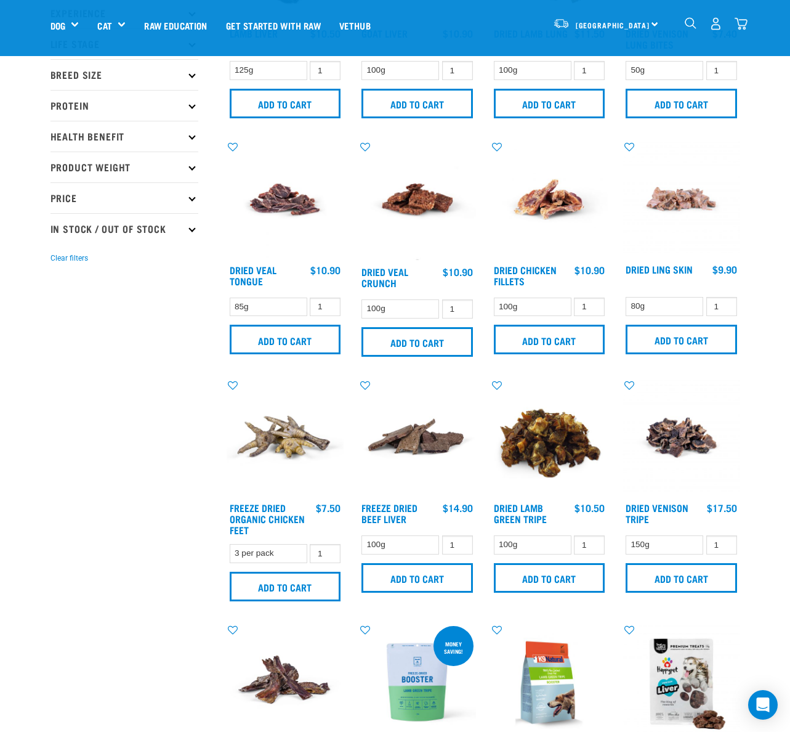
scroll to position [164, 0]
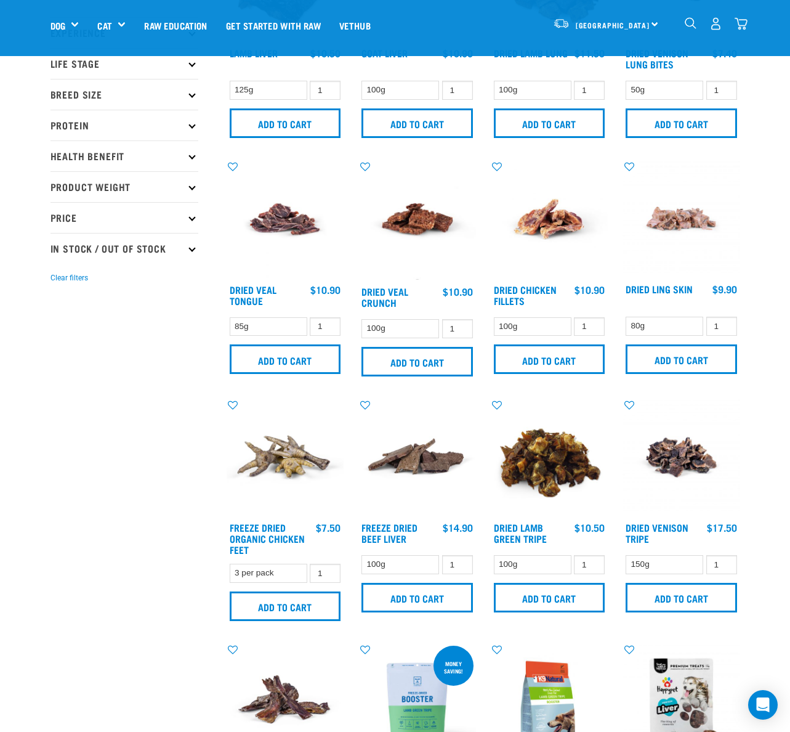
click at [739, 26] on img "dropdown navigation" at bounding box center [741, 23] width 13 height 13
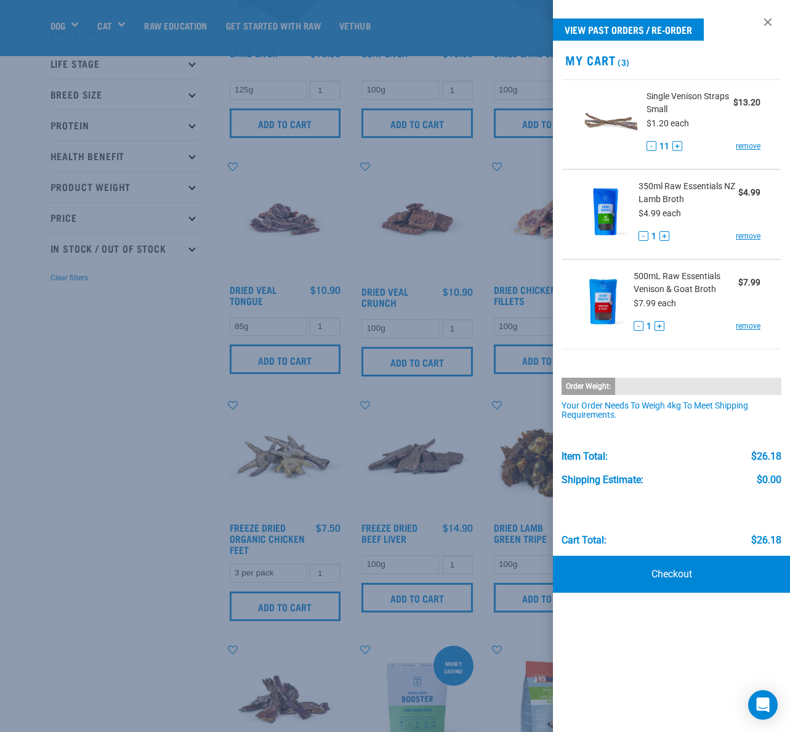
click at [444, 178] on div at bounding box center [395, 366] width 790 height 732
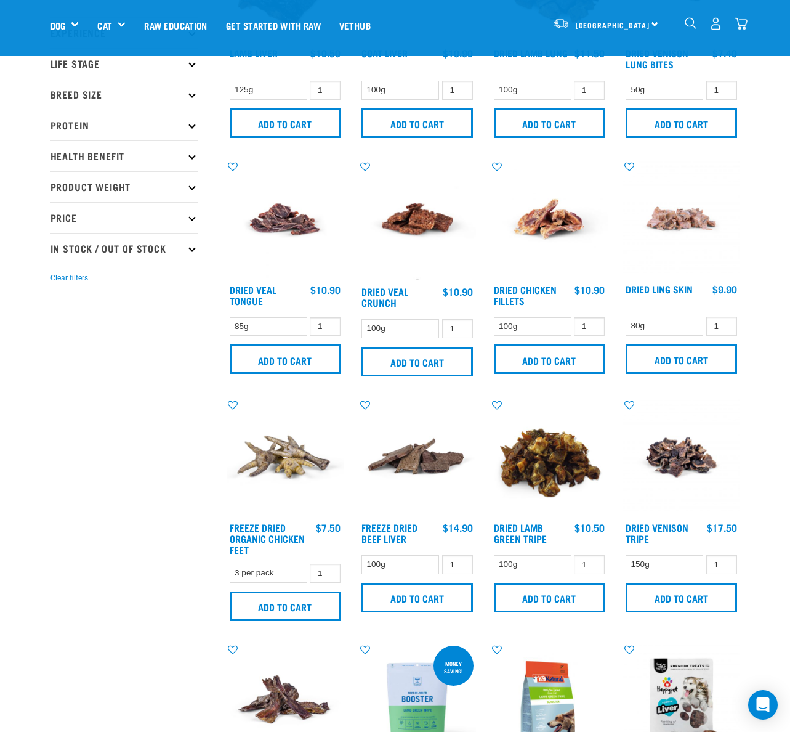
scroll to position [0, 0]
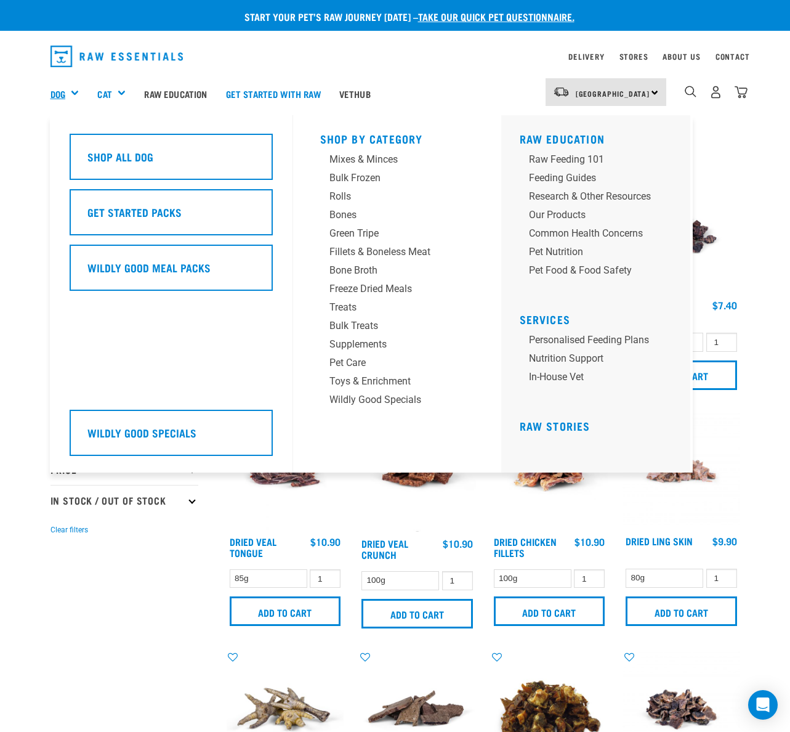
click at [63, 94] on link "Dog" at bounding box center [57, 94] width 15 height 14
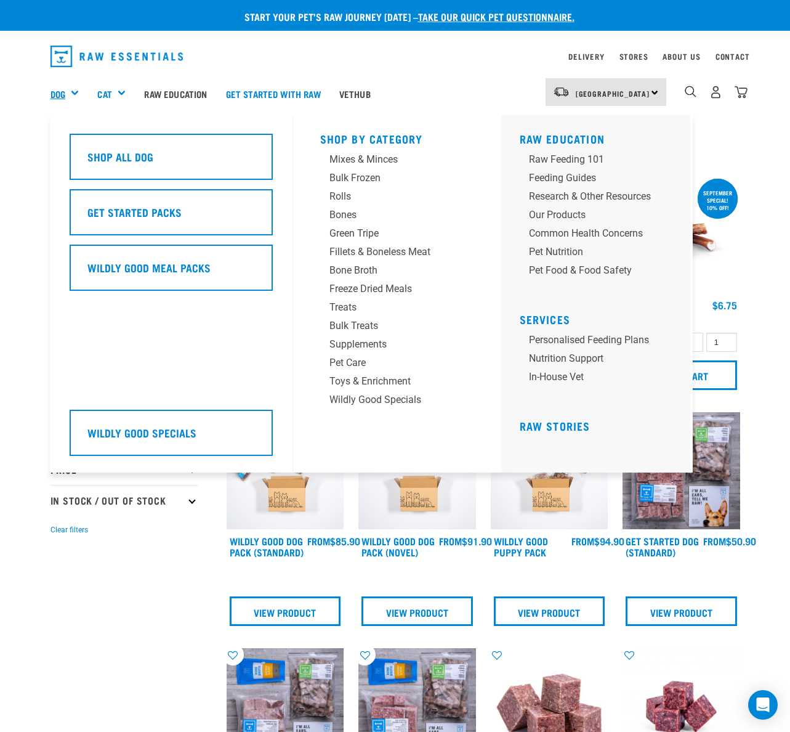
click at [60, 92] on link "Dog" at bounding box center [57, 94] width 15 height 14
click at [59, 97] on link "Dog" at bounding box center [57, 94] width 15 height 14
click at [350, 344] on div "Supplements" at bounding box center [386, 344] width 115 height 15
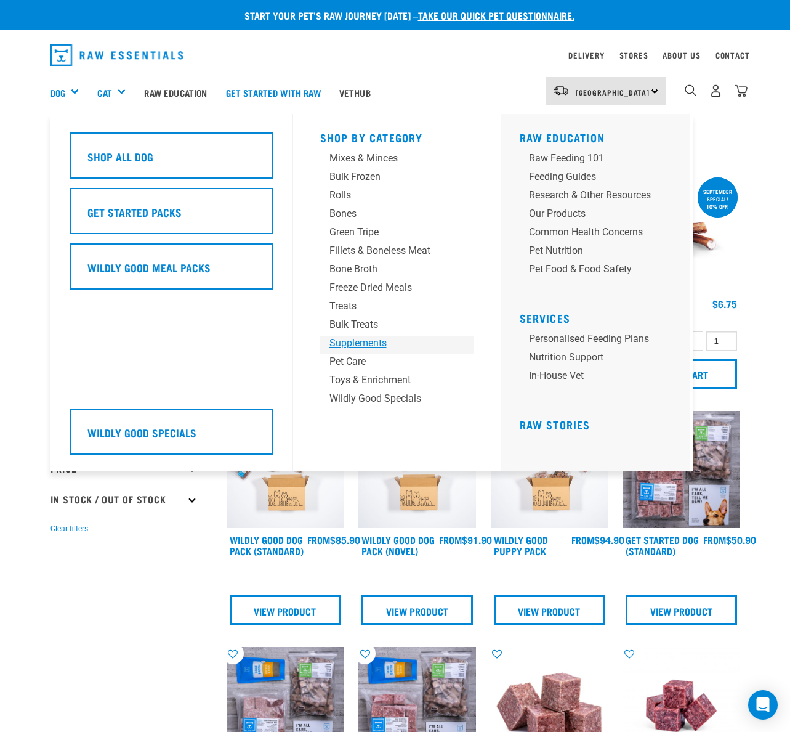
click at [350, 344] on div "Supplements" at bounding box center [386, 343] width 115 height 15
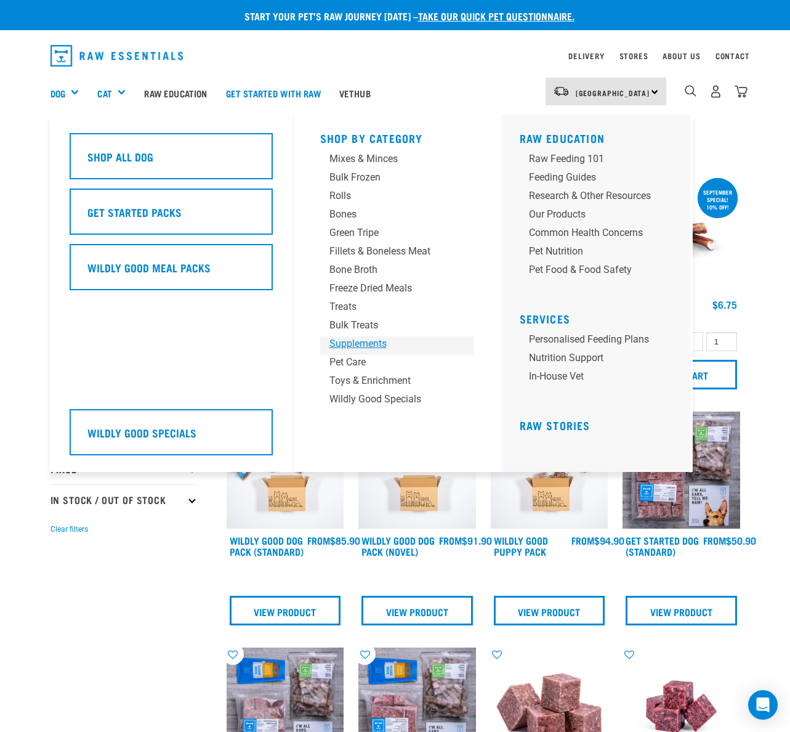
click at [349, 344] on div "Supplements" at bounding box center [386, 343] width 115 height 15
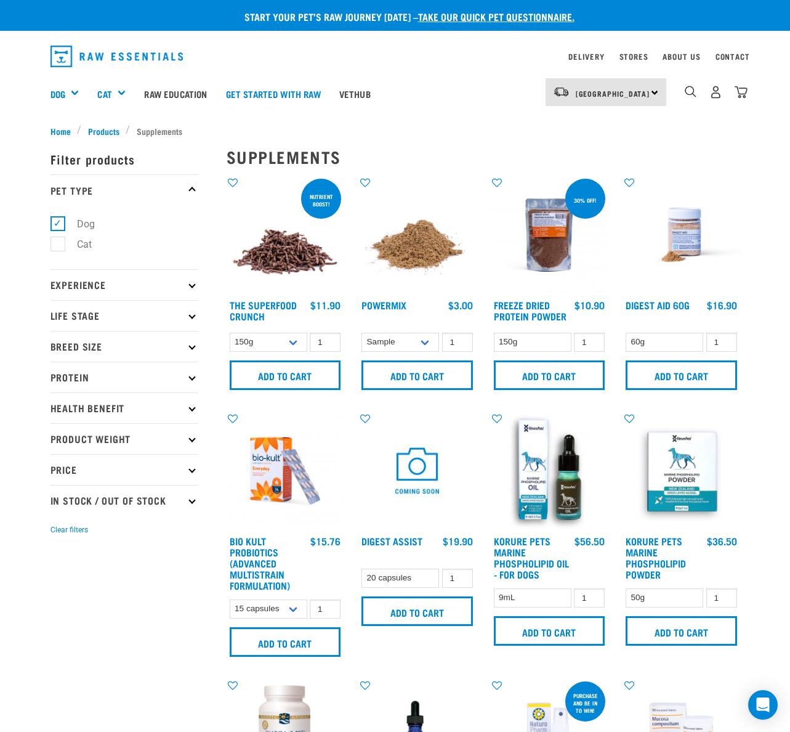
click at [293, 252] on img at bounding box center [286, 235] width 118 height 118
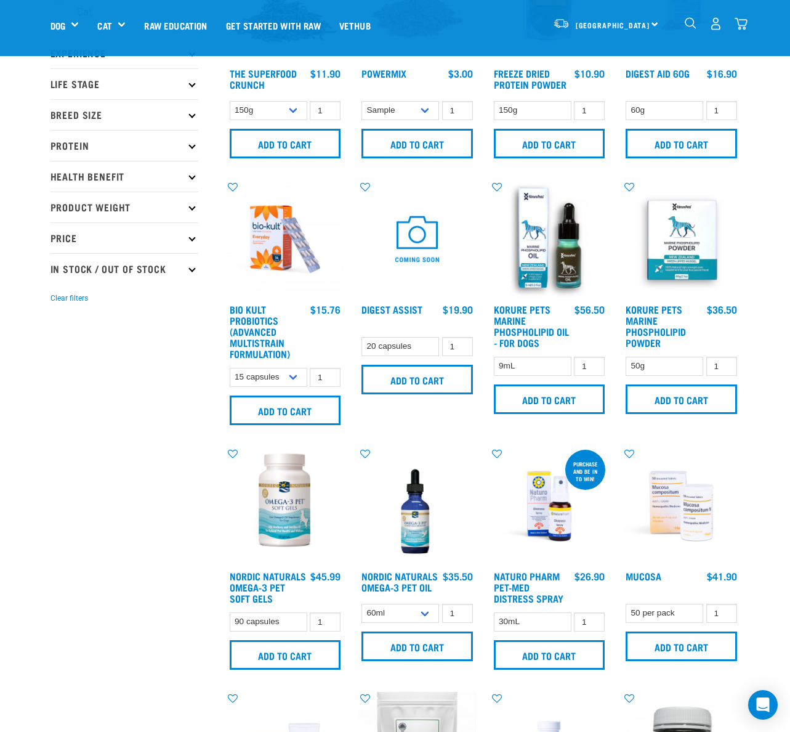
scroll to position [165, 0]
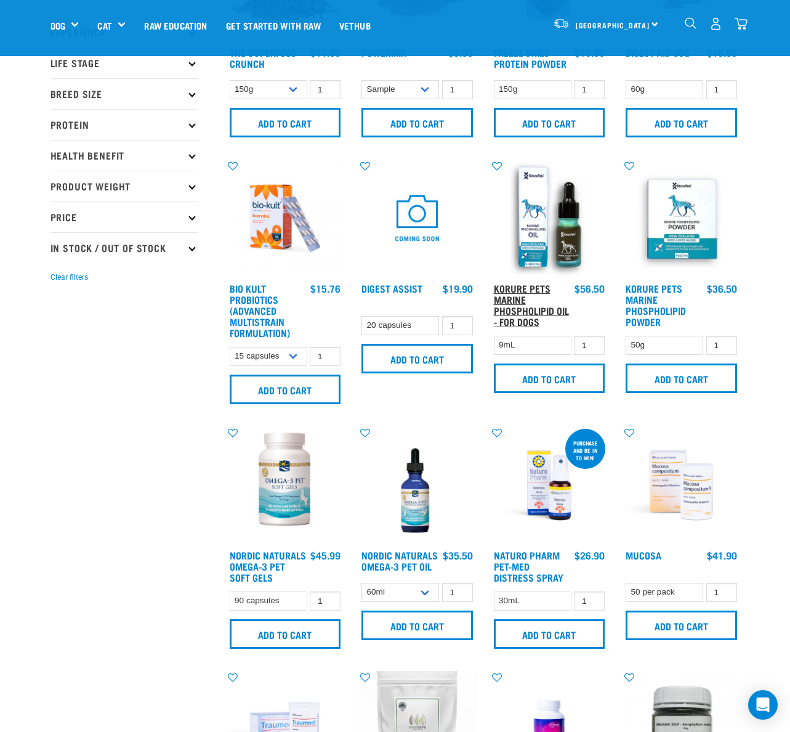
click at [522, 317] on link "Korure Pets Marine Phospholipid Oil - for Dogs" at bounding box center [531, 304] width 75 height 39
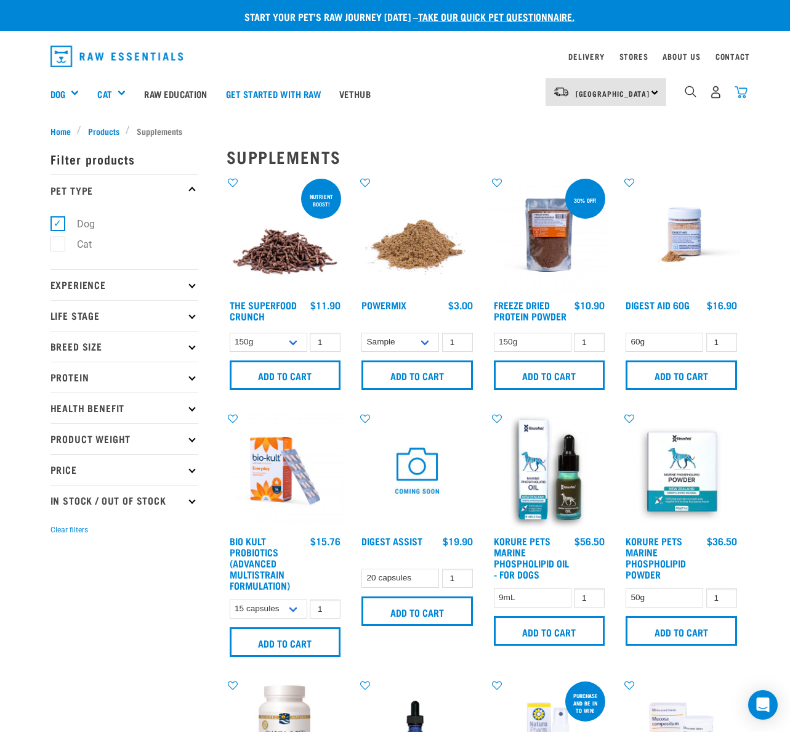
click at [746, 94] on img "dropdown navigation" at bounding box center [741, 92] width 13 height 13
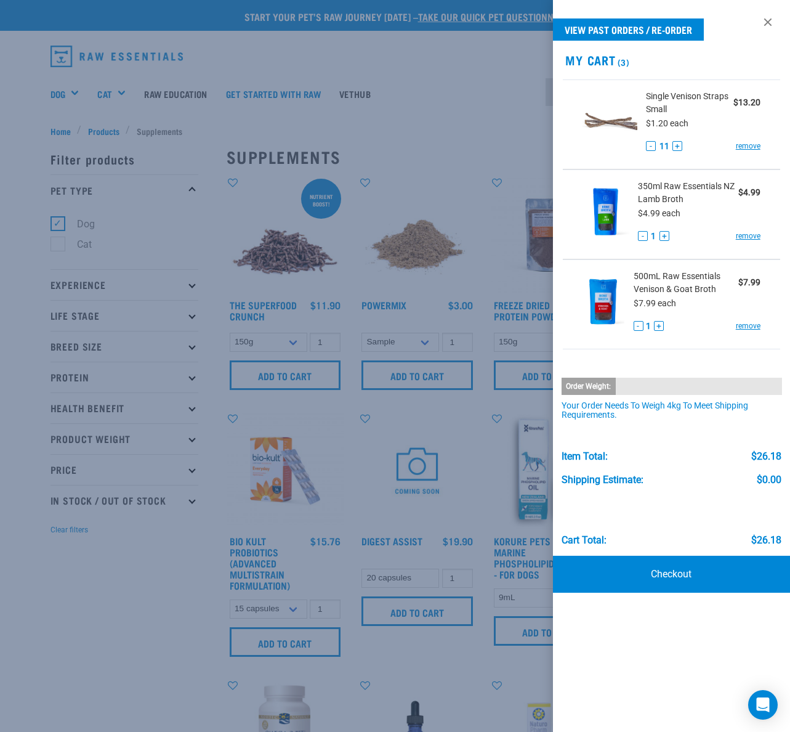
click at [452, 155] on div at bounding box center [395, 366] width 790 height 732
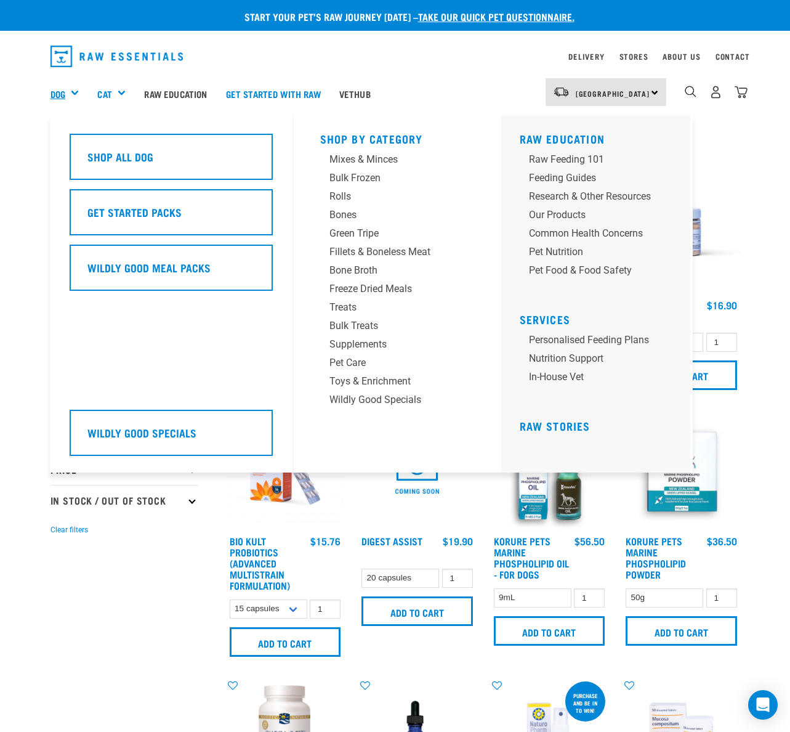
click at [65, 93] on link "Dog" at bounding box center [57, 94] width 15 height 14
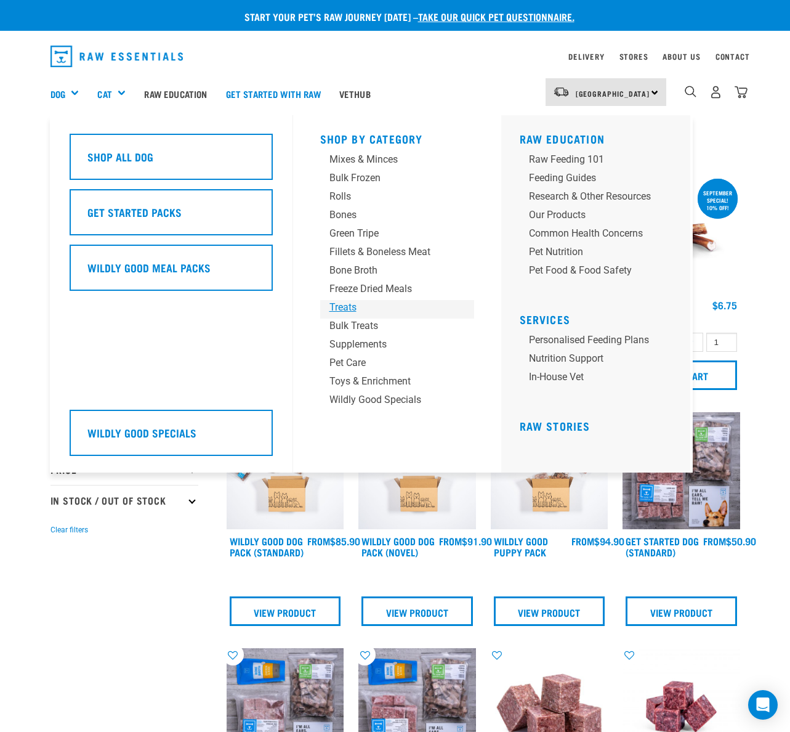
click at [344, 308] on div "Treats" at bounding box center [386, 307] width 115 height 15
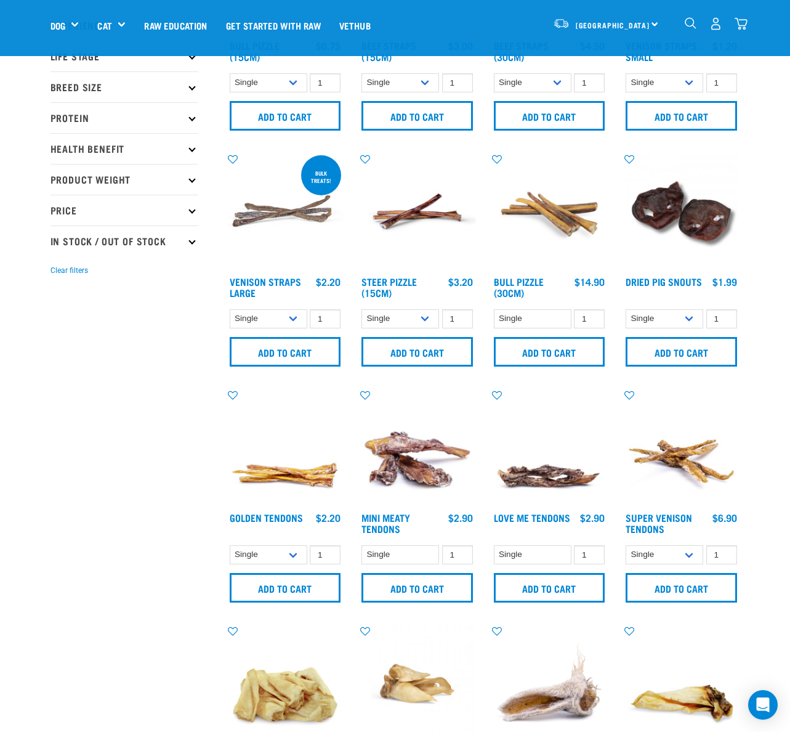
scroll to position [174, 0]
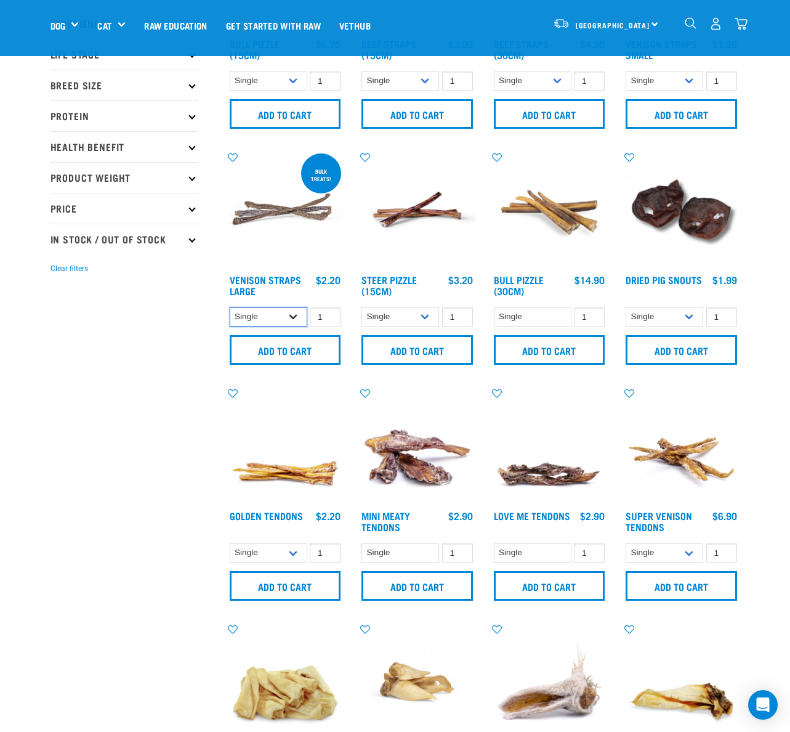
click at [291, 319] on select "Single 25 per pack 50 per pack" at bounding box center [269, 316] width 78 height 19
click at [328, 315] on input "2" at bounding box center [325, 316] width 31 height 19
click at [328, 315] on input "3" at bounding box center [325, 316] width 31 height 19
click at [328, 315] on input "4" at bounding box center [325, 316] width 31 height 19
click at [328, 315] on input "5" at bounding box center [325, 316] width 31 height 19
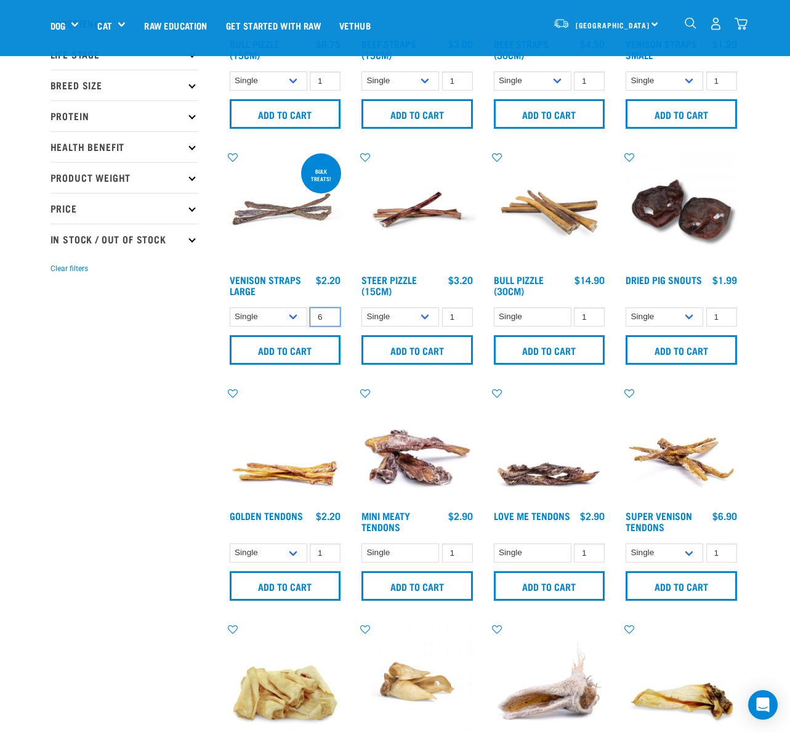
type input "6"
click at [328, 315] on input "6" at bounding box center [325, 316] width 31 height 19
click at [317, 344] on input "Add to cart" at bounding box center [285, 350] width 111 height 30
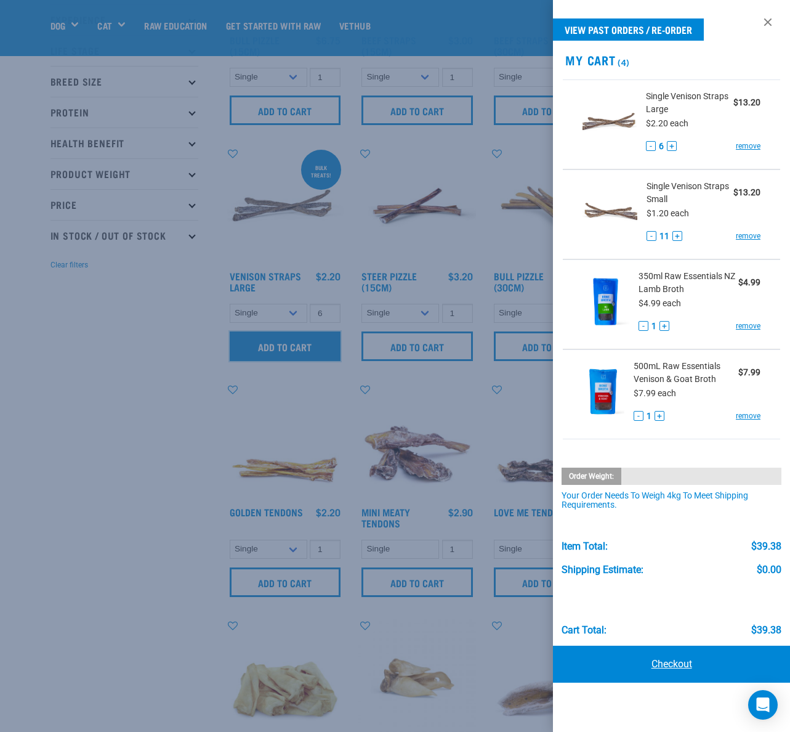
scroll to position [178, 0]
click at [681, 666] on link "Checkout" at bounding box center [671, 663] width 237 height 37
click at [485, 421] on div at bounding box center [395, 366] width 790 height 732
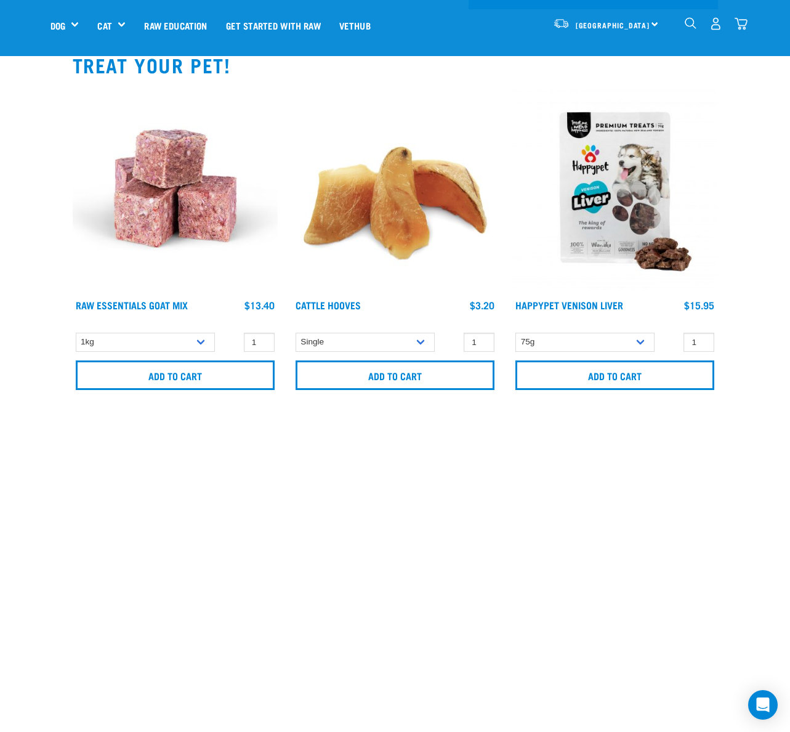
scroll to position [708, 0]
